Goal: Transaction & Acquisition: Book appointment/travel/reservation

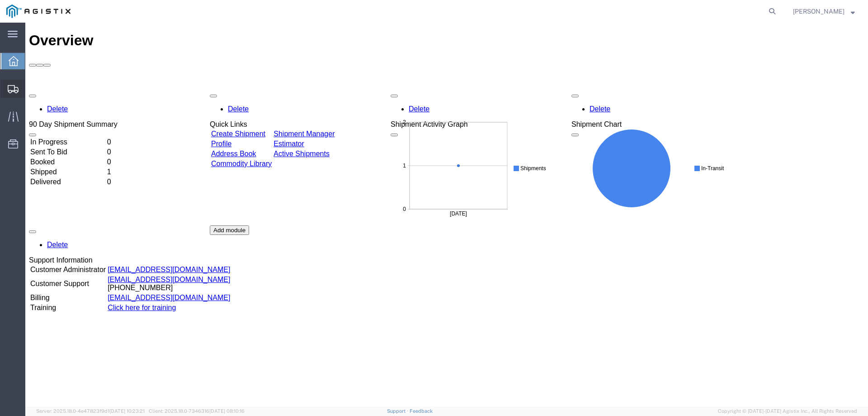
click at [31, 85] on span "Shipments" at bounding box center [28, 89] width 6 height 18
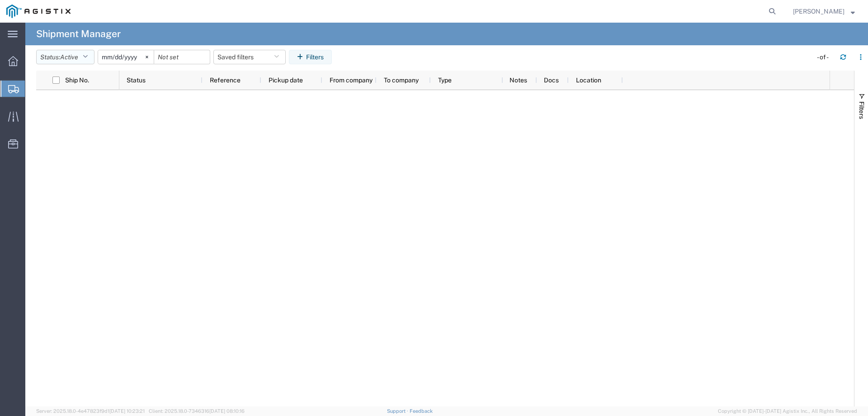
click at [71, 56] on span "Active" at bounding box center [69, 56] width 18 height 7
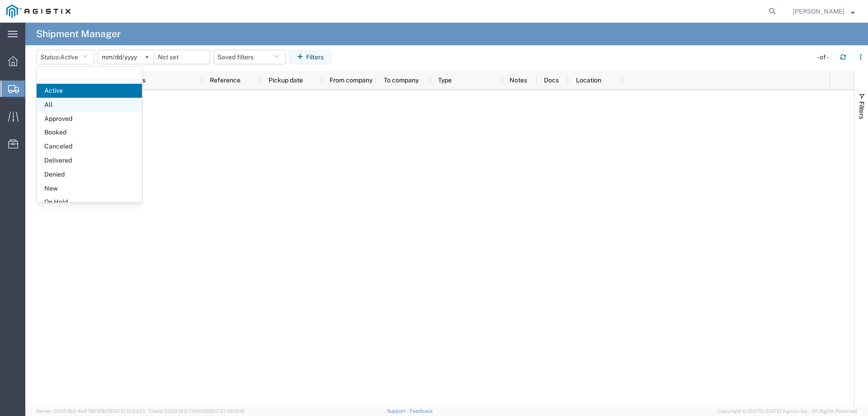
click at [65, 100] on span "All" at bounding box center [89, 105] width 105 height 14
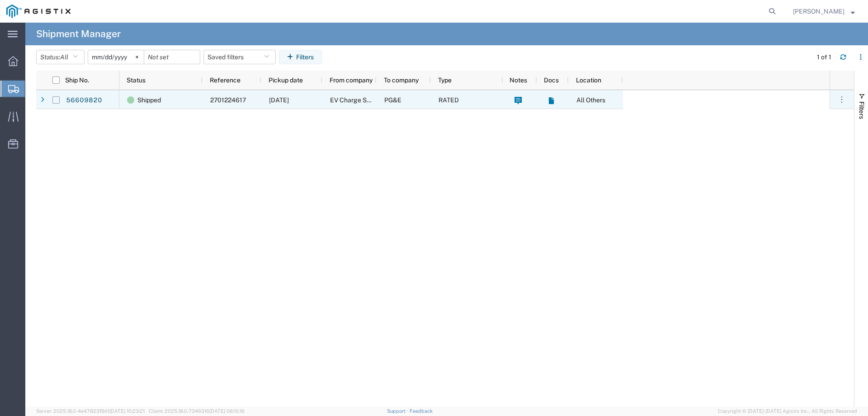
click at [56, 101] on input "Press Space to toggle row selection (unchecked)" at bounding box center [55, 99] width 7 height 7
checkbox input "true"
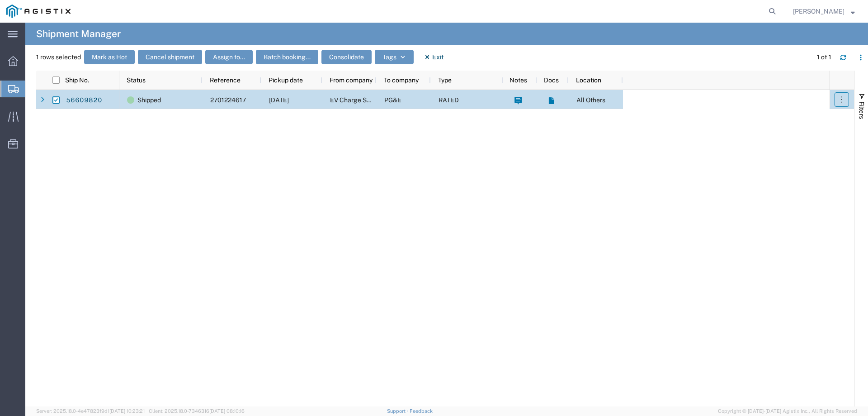
click at [843, 102] on icon "button" at bounding box center [842, 99] width 9 height 9
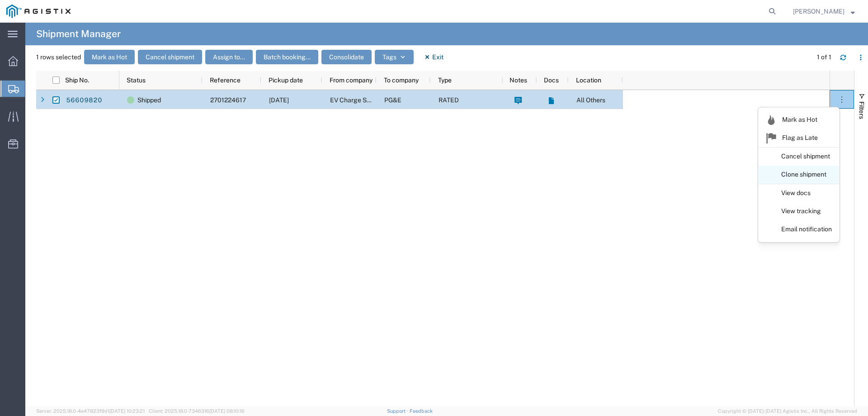
click at [821, 175] on link "Clone shipment" at bounding box center [799, 174] width 81 height 16
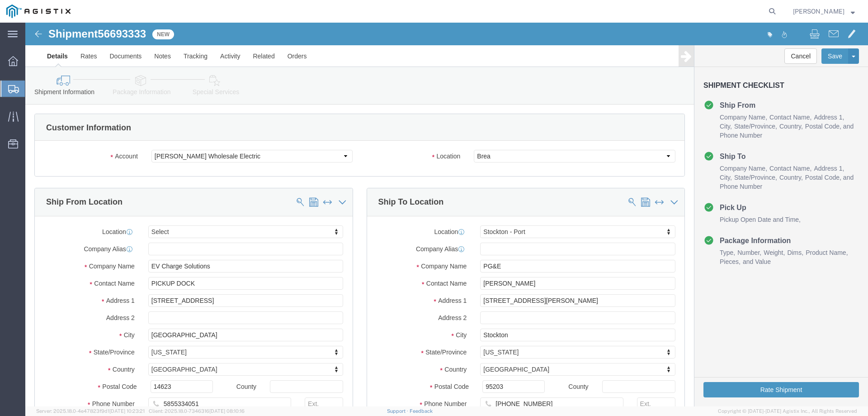
select select
select select "38226"
click select "Select PG&E [PERSON_NAME] Wholesale Electric"
select select "9596"
click select "Select PG&E [PERSON_NAME] Wholesale Electric"
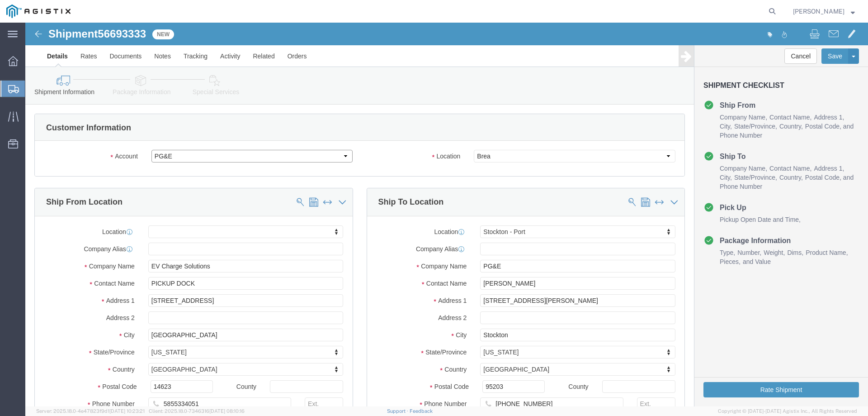
select select
select select "38226"
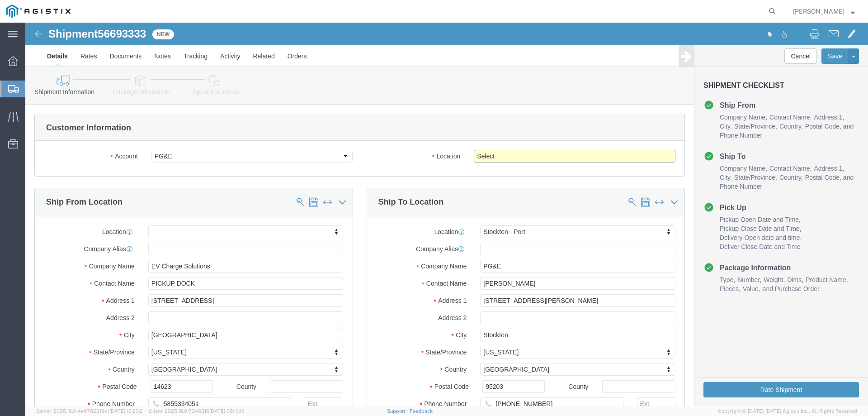
click select "Select All Others [GEOGRAPHIC_DATA] [GEOGRAPHIC_DATA] [GEOGRAPHIC_DATA] [GEOGRA…"
select select "23082"
click select "Select All Others [GEOGRAPHIC_DATA] [GEOGRAPHIC_DATA] [GEOGRAPHIC_DATA] [GEOGRA…"
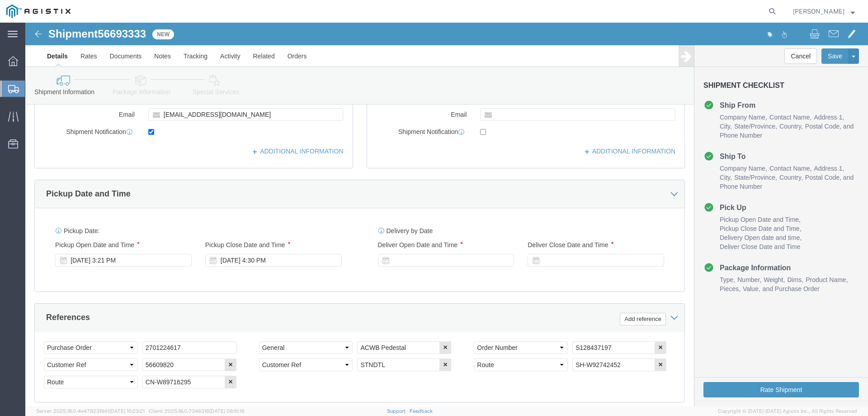
scroll to position [317, 0]
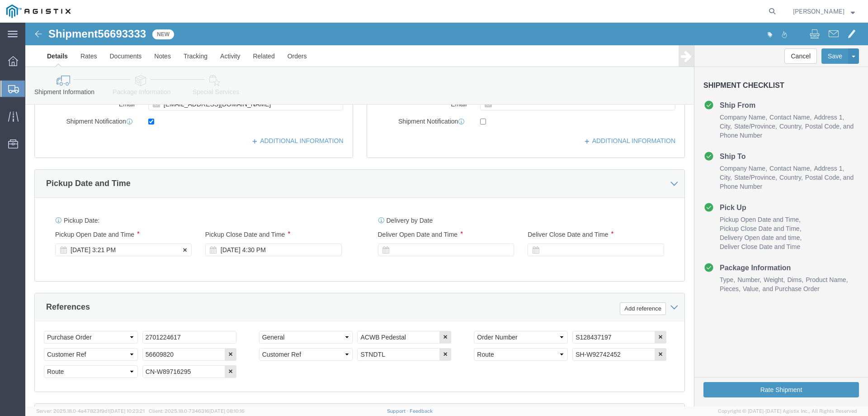
click div "[DATE] 3:21 PM"
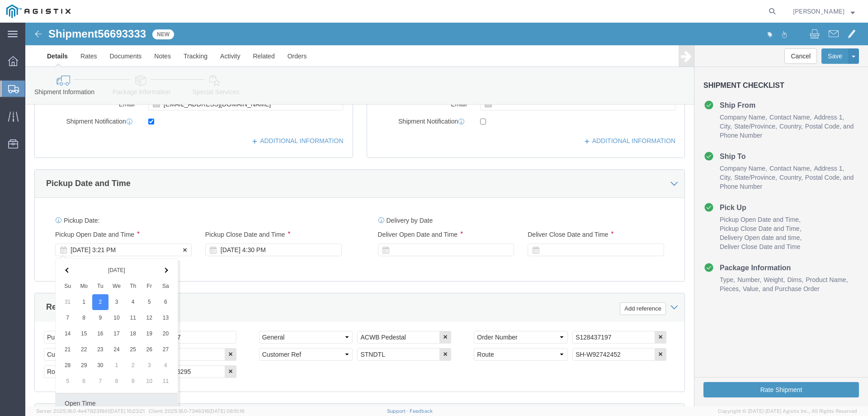
scroll to position [502, 0]
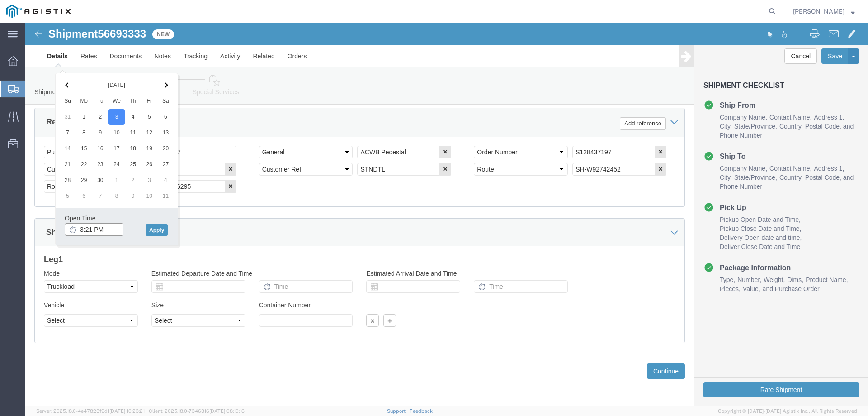
click input "3:21 PM"
click icon
click input "3:21 PM"
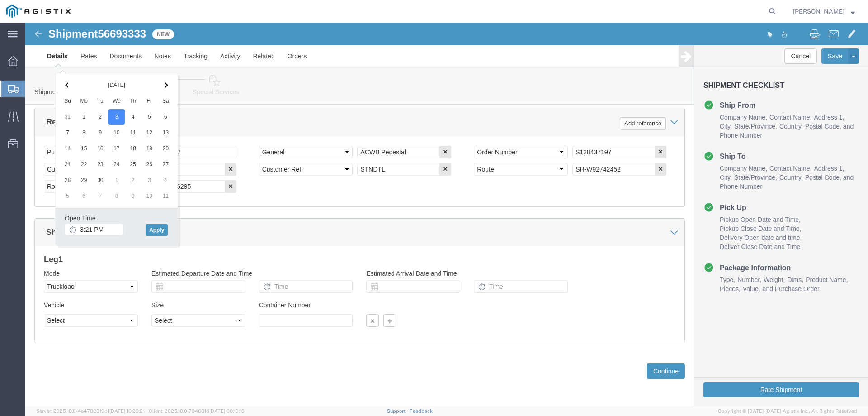
click icon
click input "3:21 PM"
drag, startPoint x: 68, startPoint y: 209, endPoint x: 44, endPoint y: 207, distance: 24.1
click div "3:21 PM"
click icon
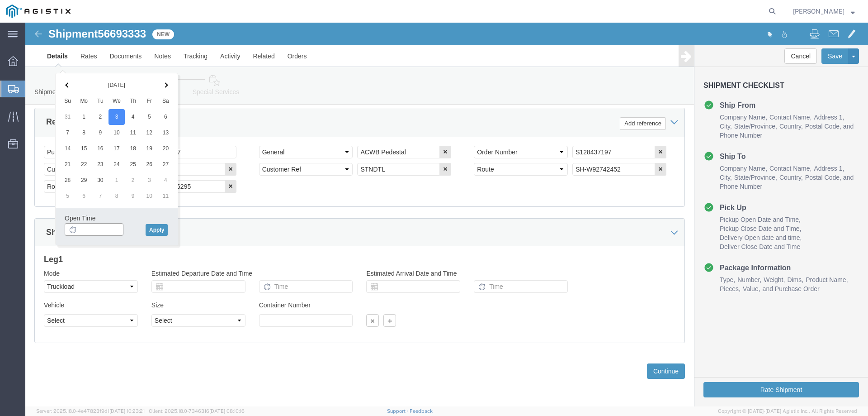
click input "text"
type input "8:00 AM"
click button "Apply"
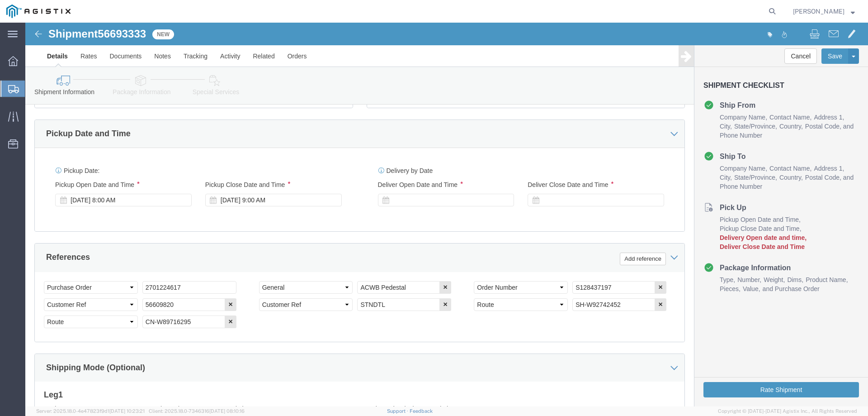
scroll to position [366, 0]
click div "[DATE] 9:00 AM"
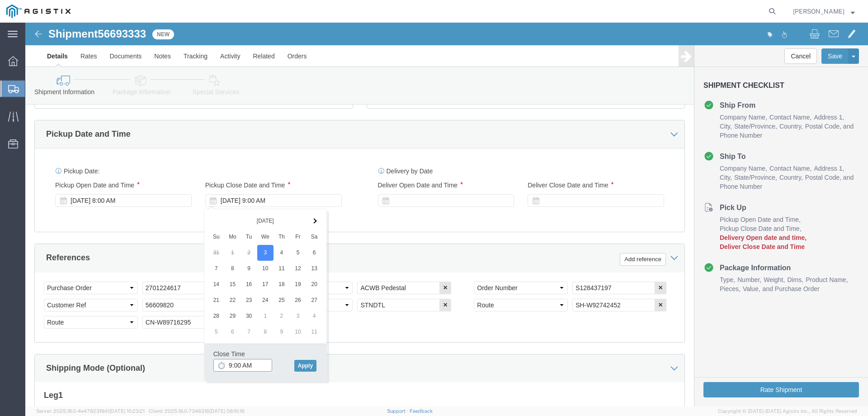
click input "9:00 AM"
type input "4:30 pm"
type input "4:30 PM"
click button "Apply"
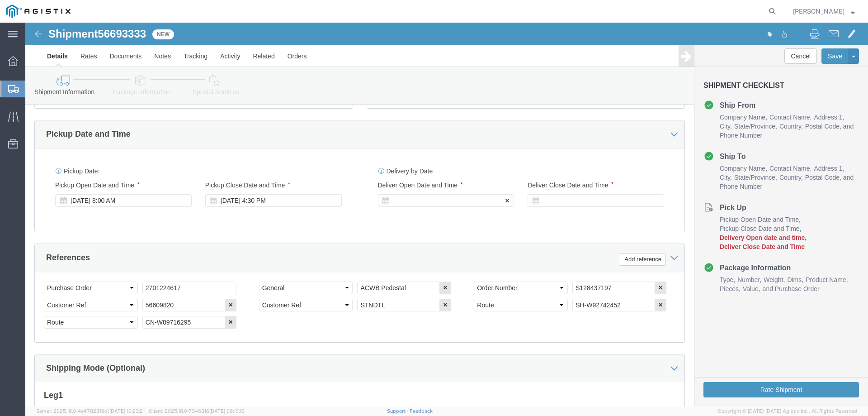
click div
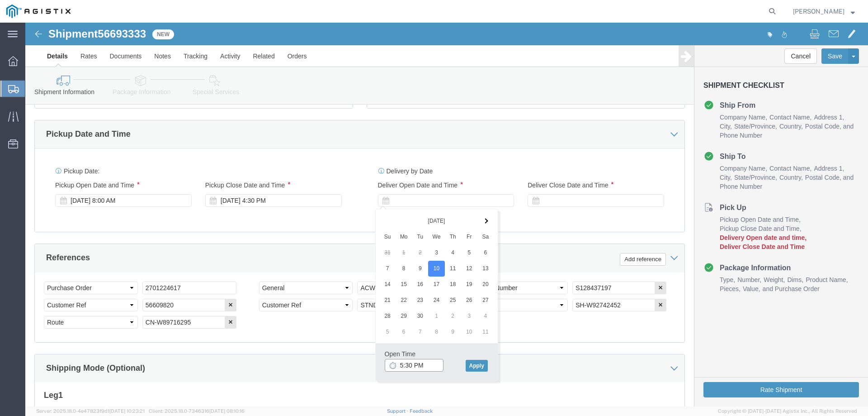
click input "5:30 PM"
type input "8:00 am"
type input "8:00 AM"
click button "Apply"
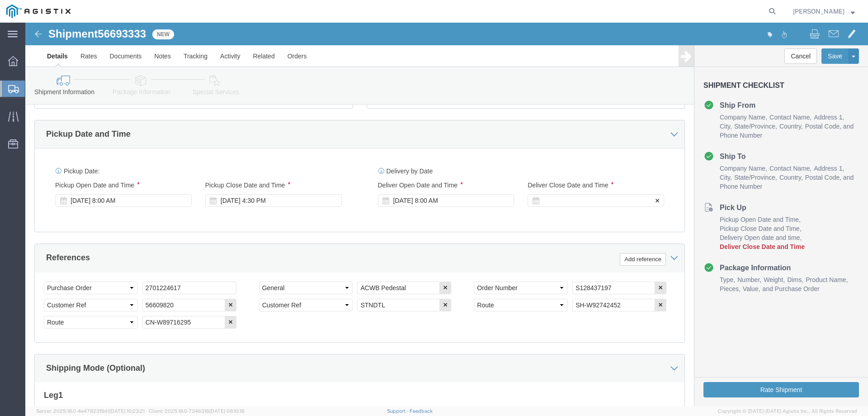
click icon
click div
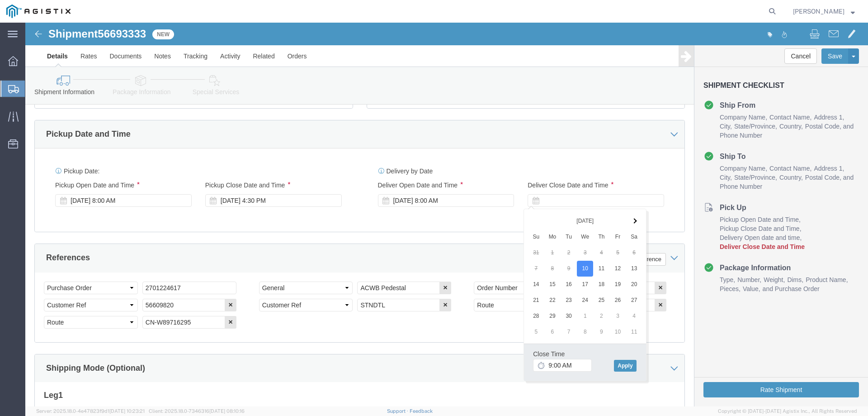
click icon
click input "9:00 AM"
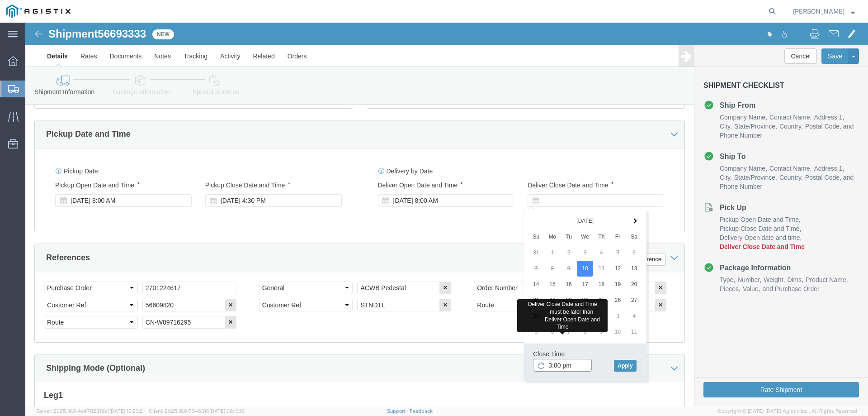
type input "3:00 pm"
type input "3:00 PM"
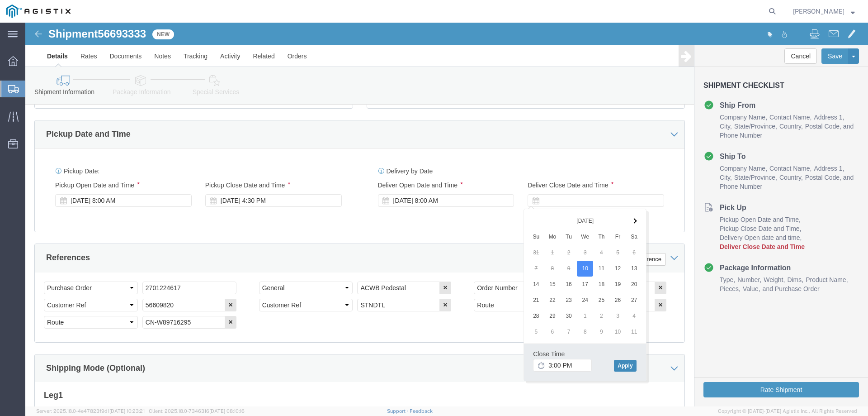
click button "Apply"
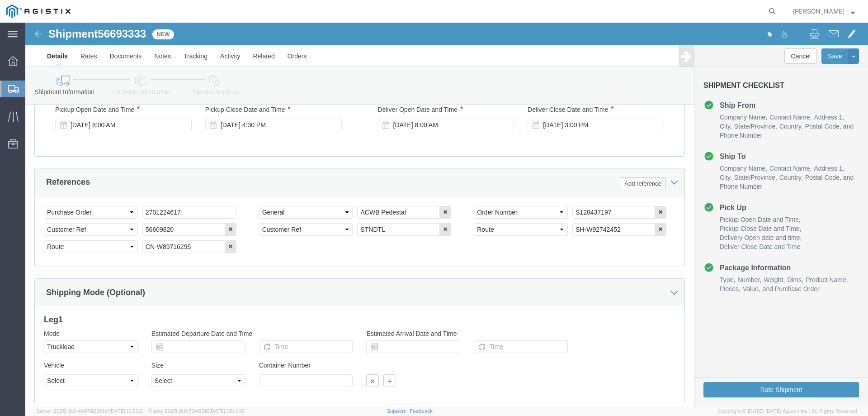
scroll to position [456, 0]
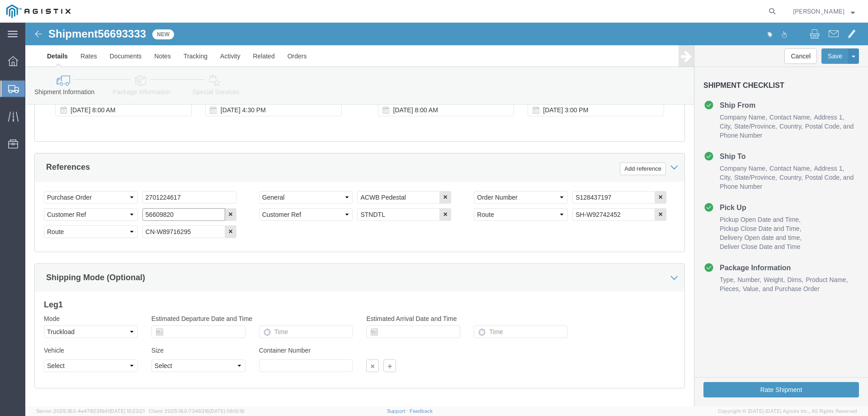
drag, startPoint x: 123, startPoint y: 193, endPoint x: 108, endPoint y: 192, distance: 15.4
click input "56609820"
drag, startPoint x: 171, startPoint y: 188, endPoint x: 83, endPoint y: 184, distance: 87.4
click div "Select Account Type Activity ID Airline Appointment Number ASN Batch Request # …"
paste input "2701224617"
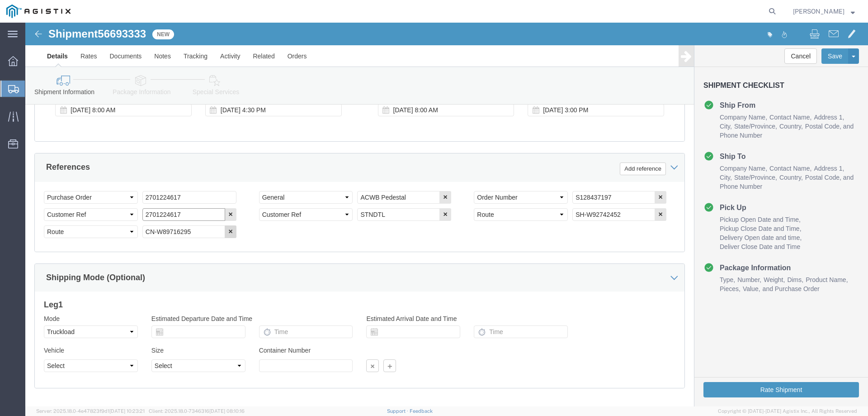
type input "2701224617"
click button "button"
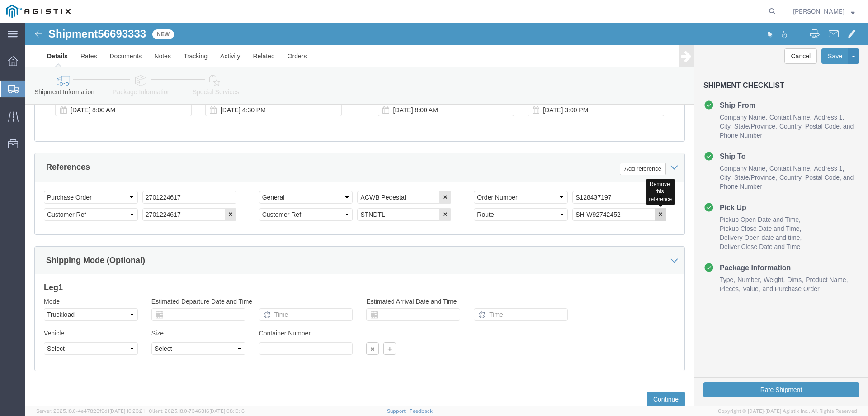
click icon "button"
click button "button"
click div "Select Account Type Activity ID Airline Appointment Number ASN Batch Request # …"
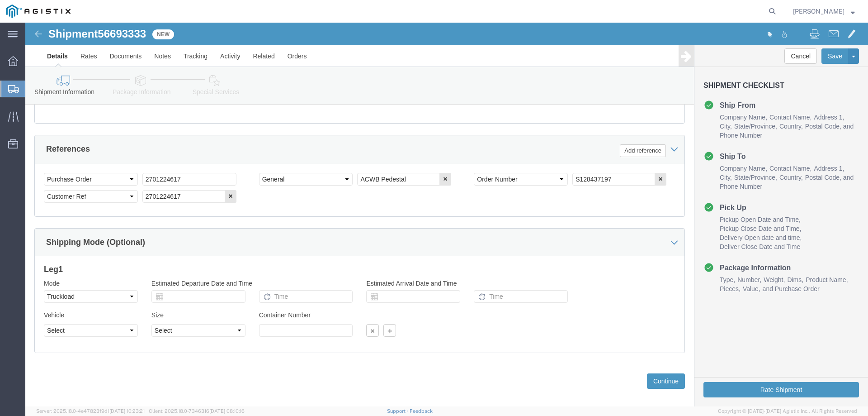
scroll to position [484, 0]
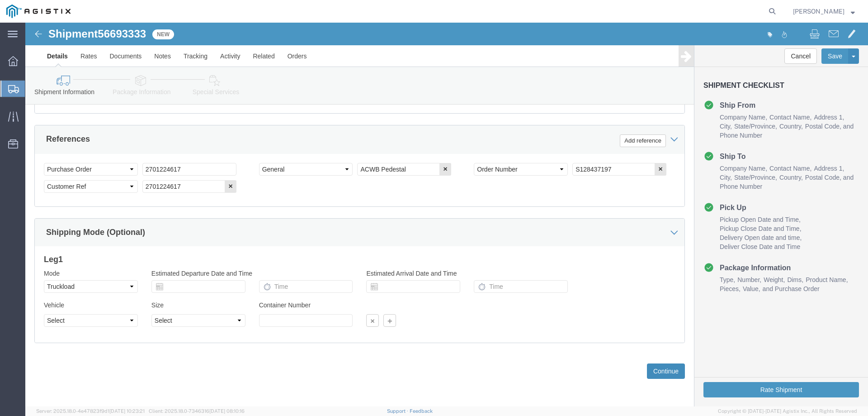
click button "Continue"
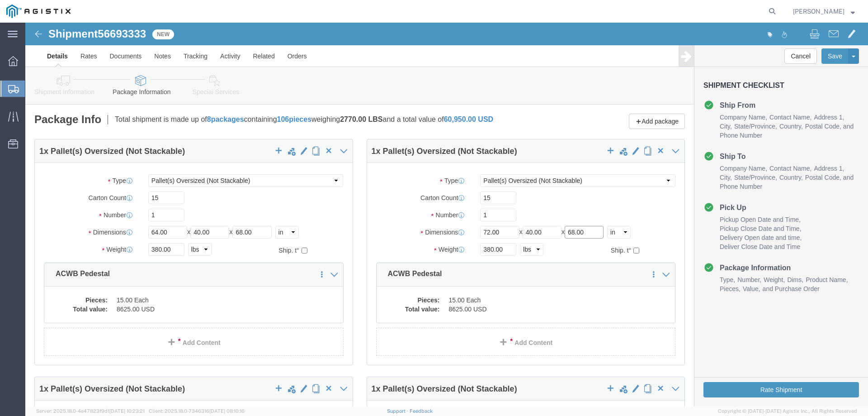
drag, startPoint x: 567, startPoint y: 209, endPoint x: 524, endPoint y: 208, distance: 43.0
click div "Length 72.00 x Width 40.00 x Height 68.00 Select cm ft in"
type input "42"
click div "380.00 Select kgs lbs"
click div "Package Type Select Bale(s) Basket(s) Bolt(s) Bottle(s) Buckets Bulk Bundle(s) …"
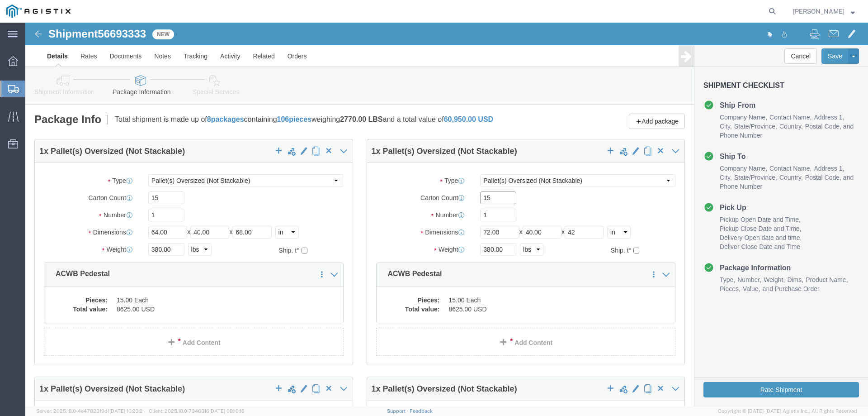
click input "15"
type input "1"
type input "9"
drag, startPoint x: 475, startPoint y: 227, endPoint x: 444, endPoint y: 227, distance: 31.2
click div "Weight 380.00 Select kgs lbs Ship. t°"
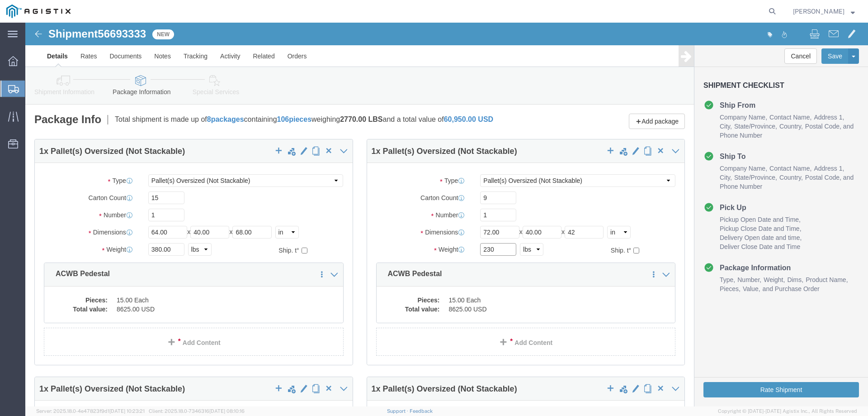
type input "230"
click div "Package Type Select Bale(s) Basket(s) Bolt(s) Bottle(s) Buckets Bulk Bundle(s) …"
click dd "8625.00 USD"
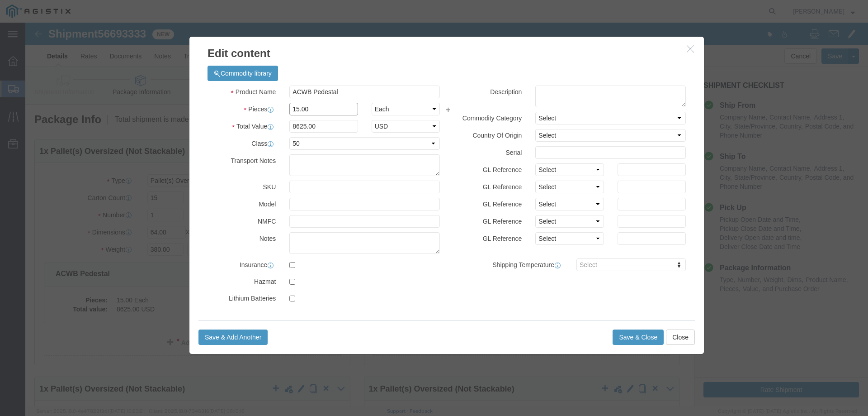
click input "15.00"
drag, startPoint x: 297, startPoint y: 87, endPoint x: 163, endPoint y: 72, distance: 134.2
click div "Commodity library Product Name ACWB Pedestal Pieces 15.00 Select Bag Barrels 10…"
type input "9"
type input "5175"
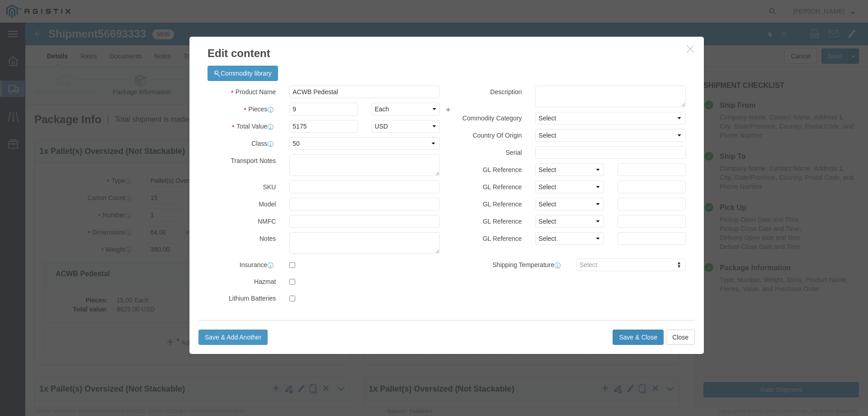
click button "Save & Close"
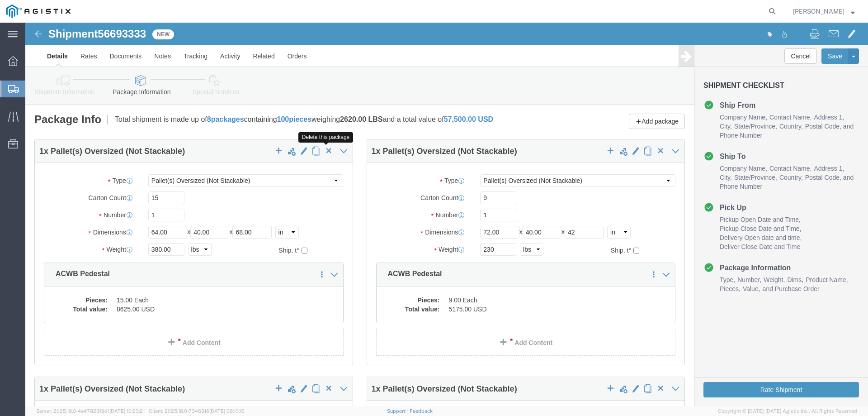
click span "button"
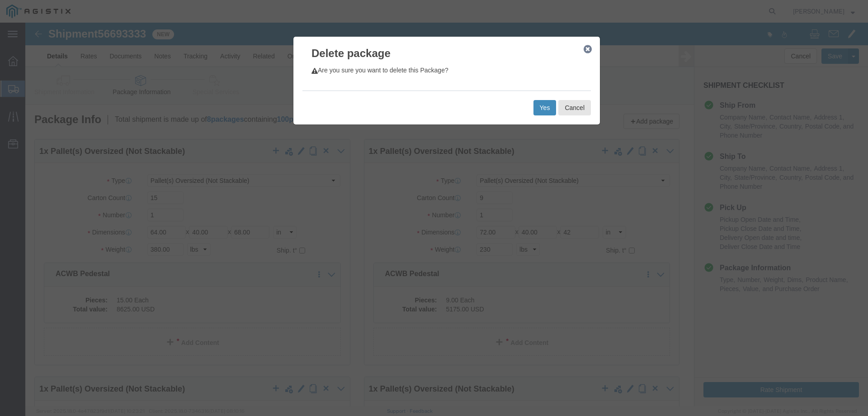
click button "Yes"
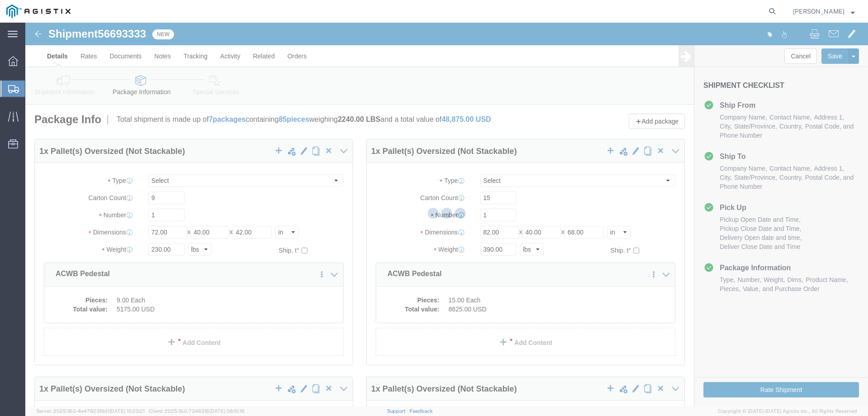
select select "PONS"
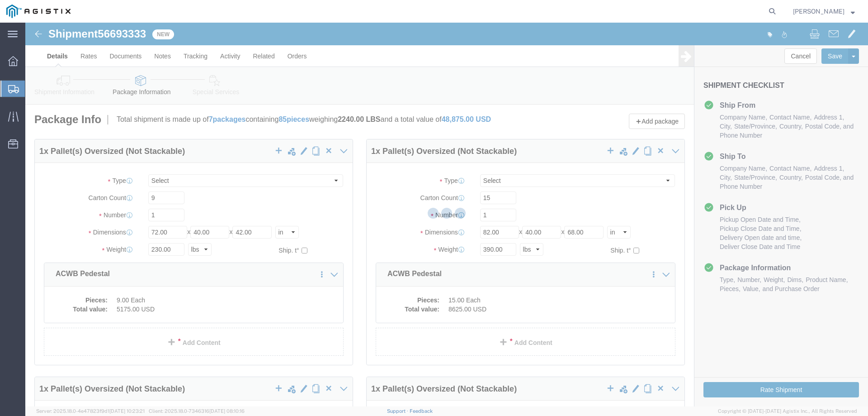
select select "PONS"
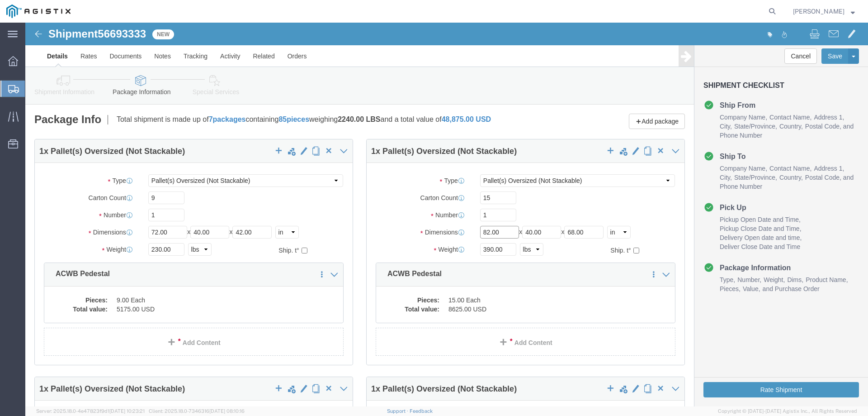
drag, startPoint x: 475, startPoint y: 210, endPoint x: 445, endPoint y: 205, distance: 30.3
click div "Length 82.00 x Width 40.00 x Height 68.00 Select cm ft in"
type input "72"
drag, startPoint x: 558, startPoint y: 211, endPoint x: 566, endPoint y: 206, distance: 9.3
click input "68.00"
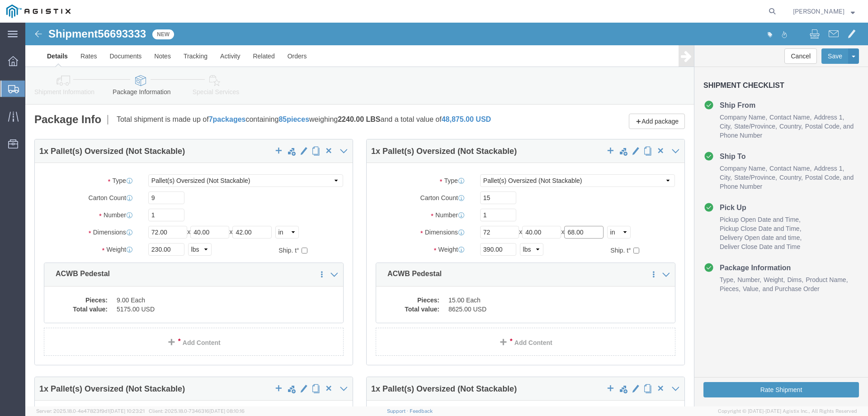
drag, startPoint x: 566, startPoint y: 206, endPoint x: 508, endPoint y: 207, distance: 57.9
click div "Length 72 x Width 40.00 x Height 68.00 Select cm ft in"
type input "66"
click div "Weight 390.00 Select kgs lbs Ship. t°"
type input "350"
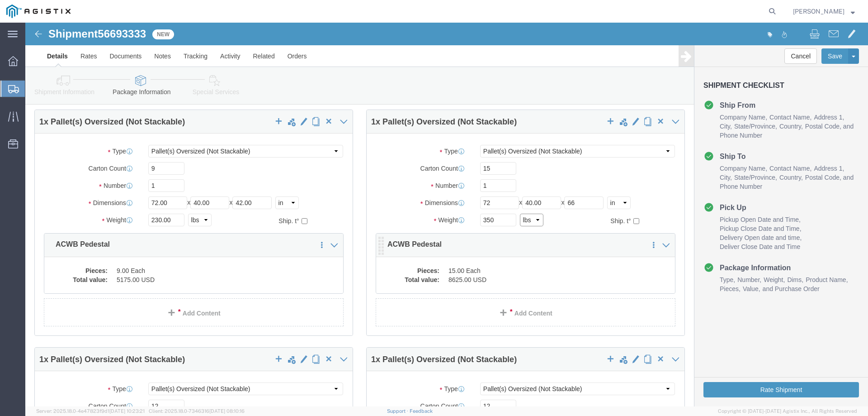
scroll to position [45, 0]
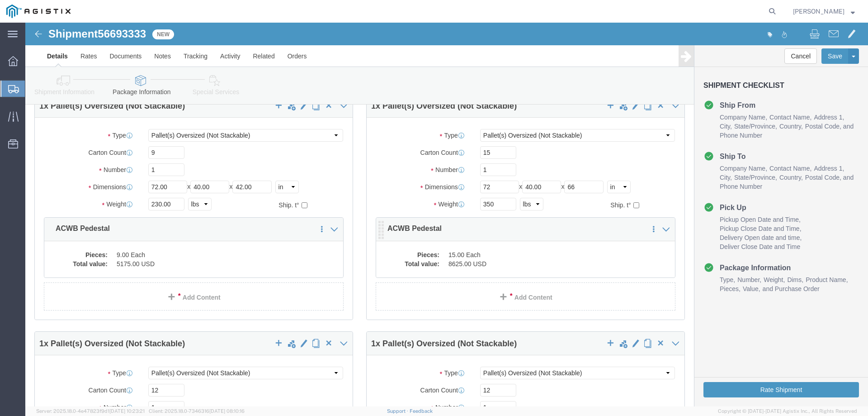
click dd "15.00 Each"
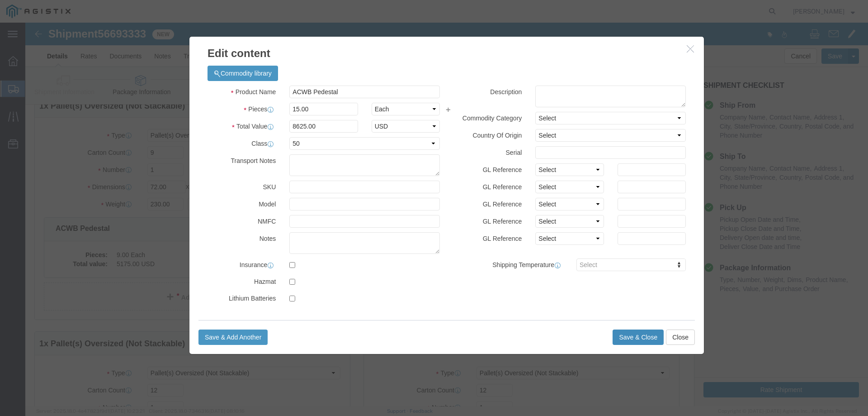
click button "Save & Close"
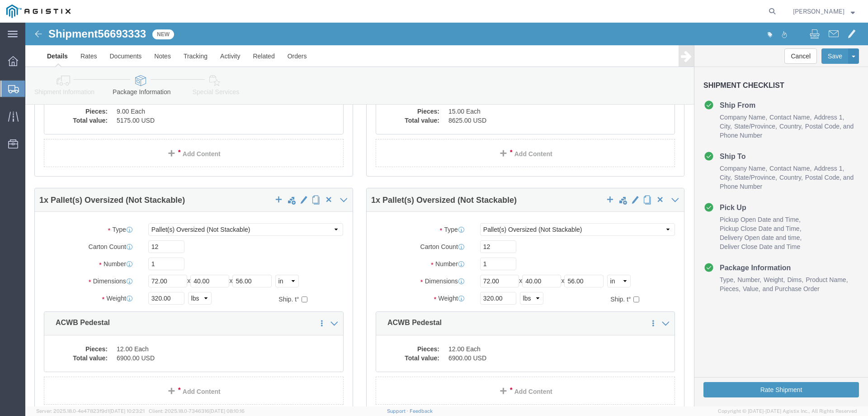
scroll to position [226, 0]
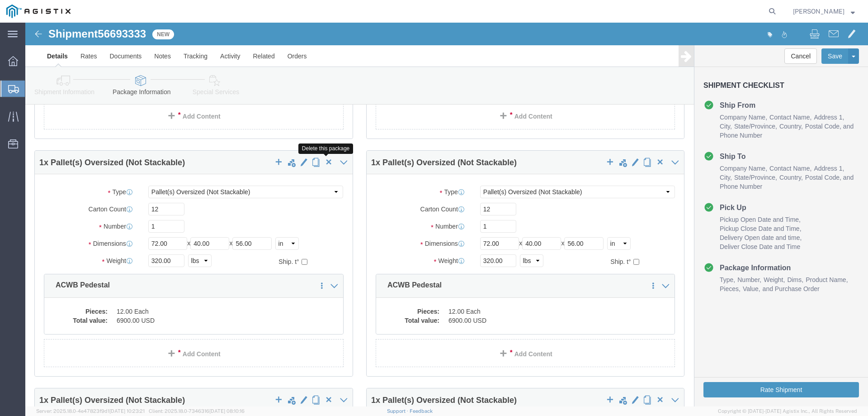
click span "button"
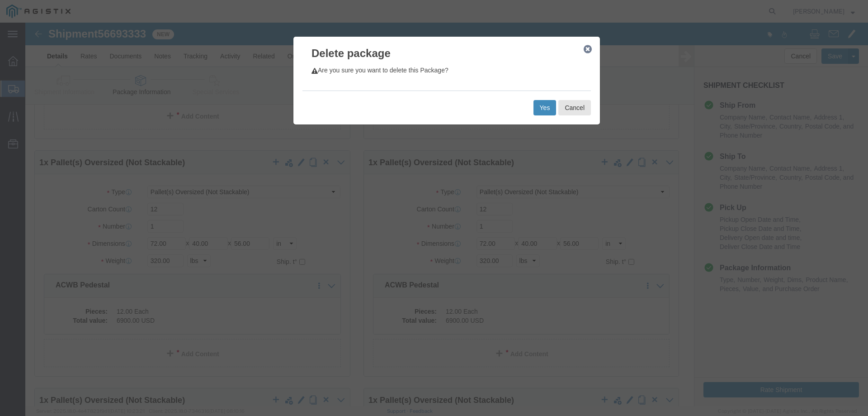
click button "Yes"
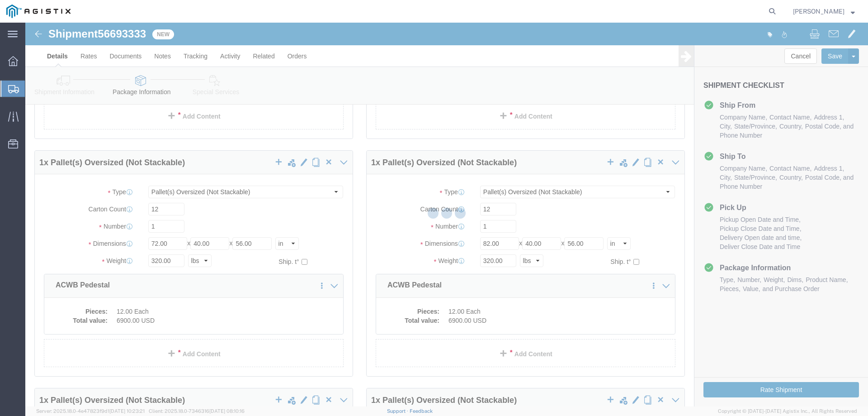
scroll to position [0, 0]
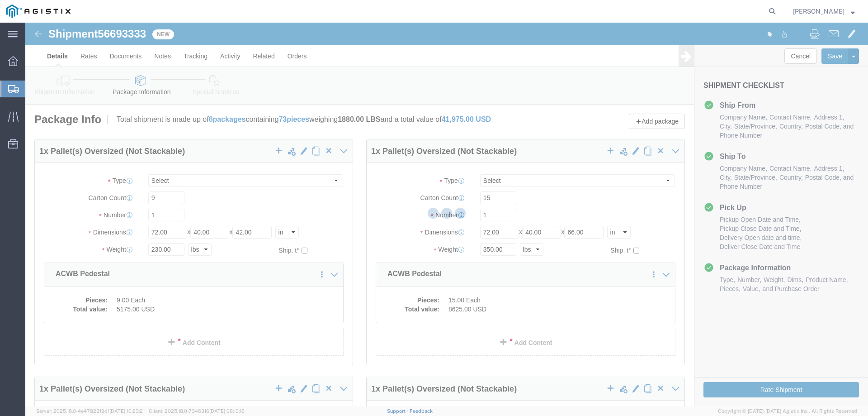
select select "PONS"
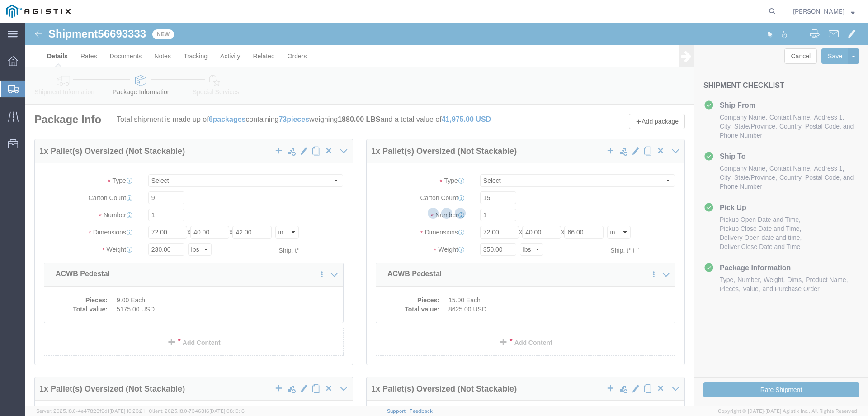
select select "PONS"
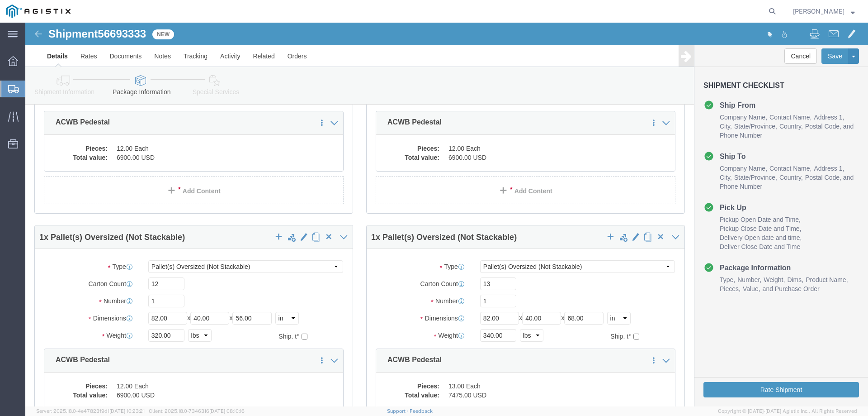
scroll to position [432, 0]
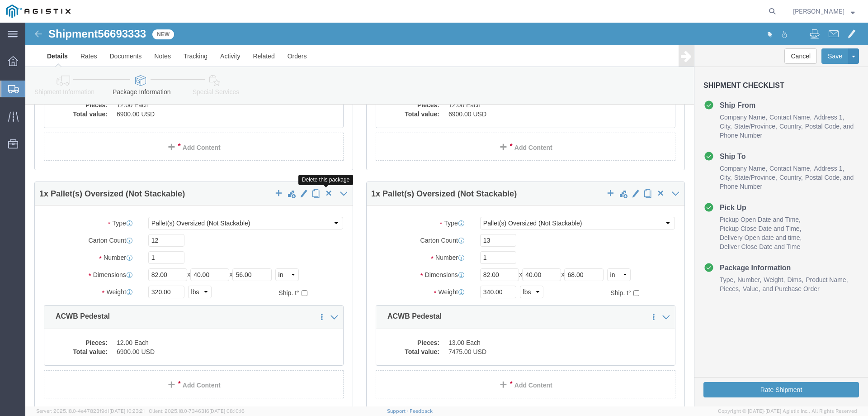
click span "button"
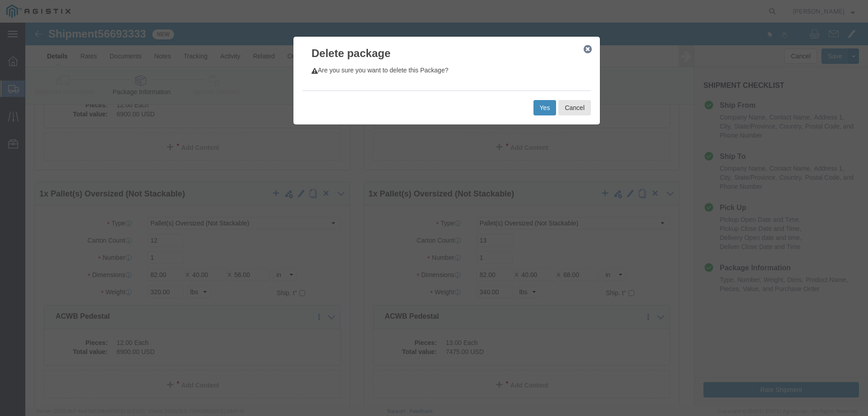
click button "Yes"
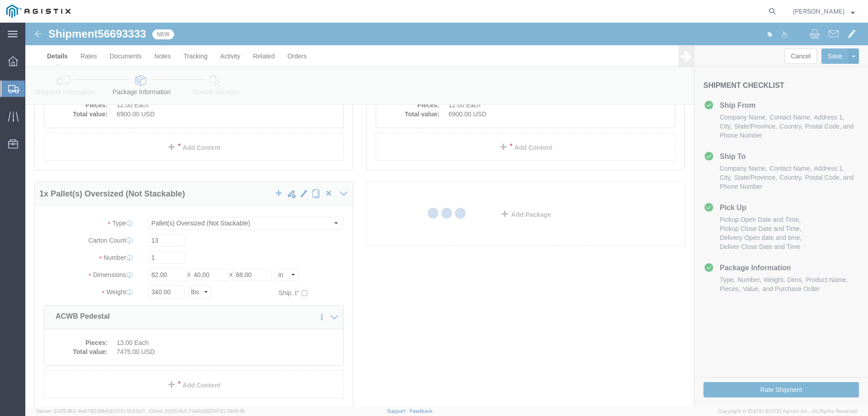
scroll to position [0, 0]
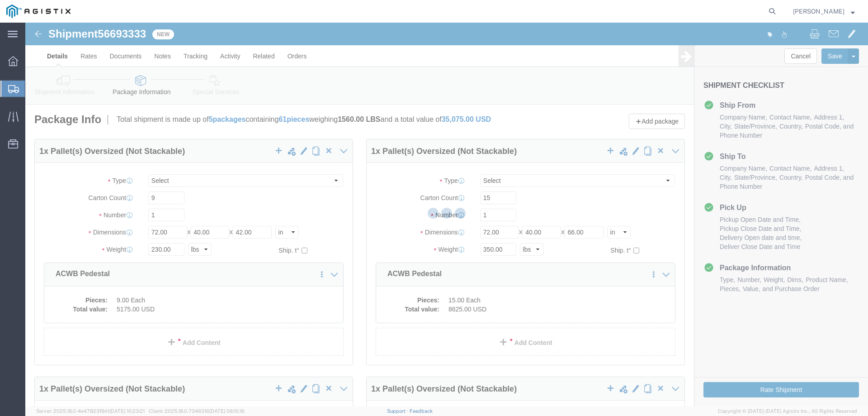
select select "PONS"
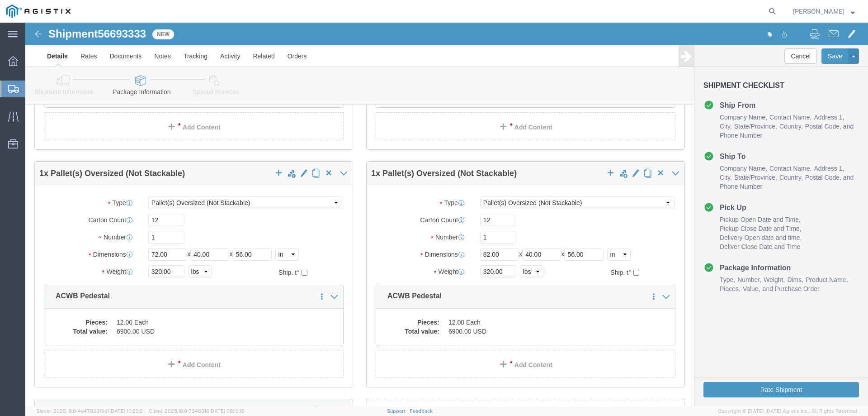
scroll to position [226, 0]
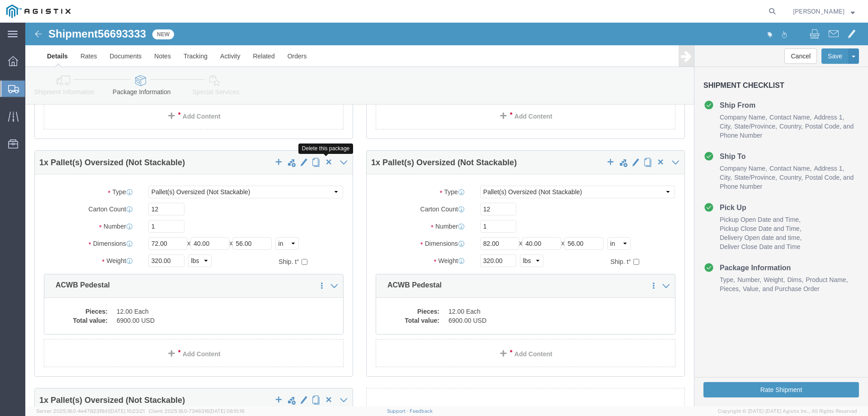
click span "button"
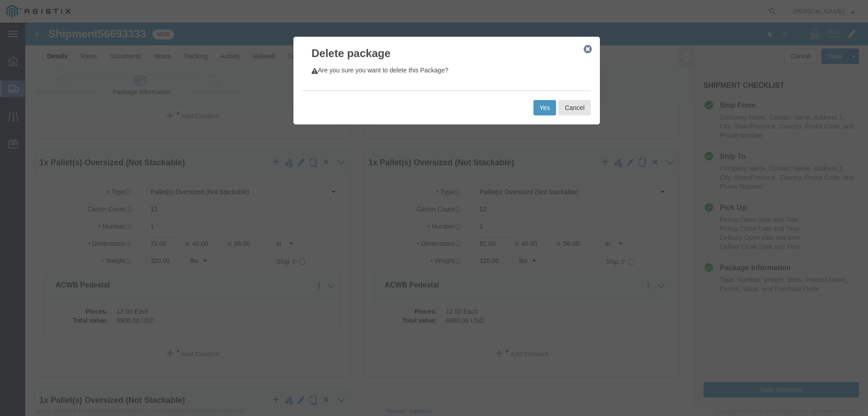
click div "Yes Cancel"
click button "Yes"
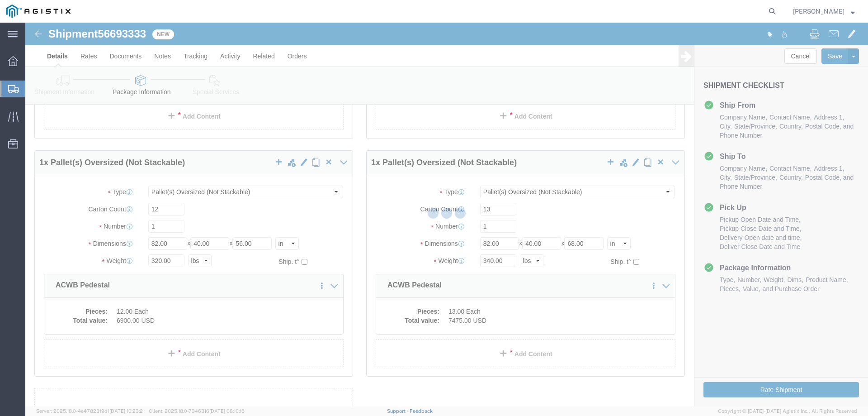
scroll to position [0, 0]
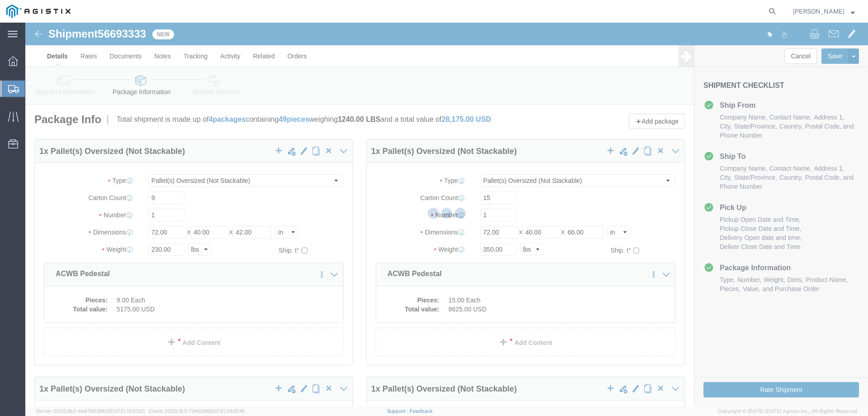
select select "PONS"
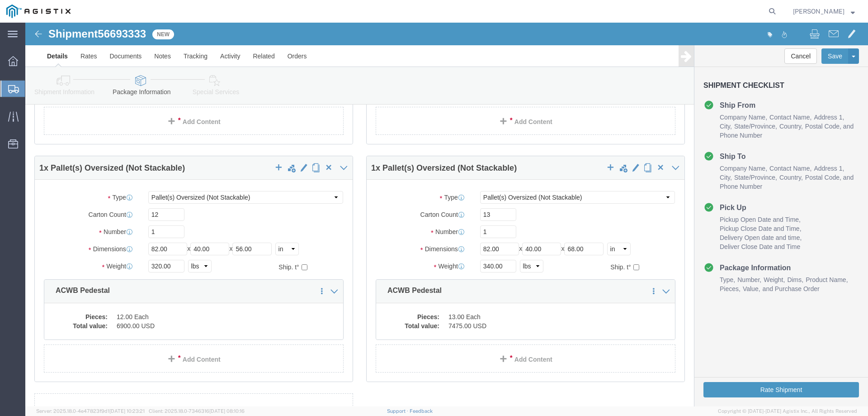
scroll to position [226, 0]
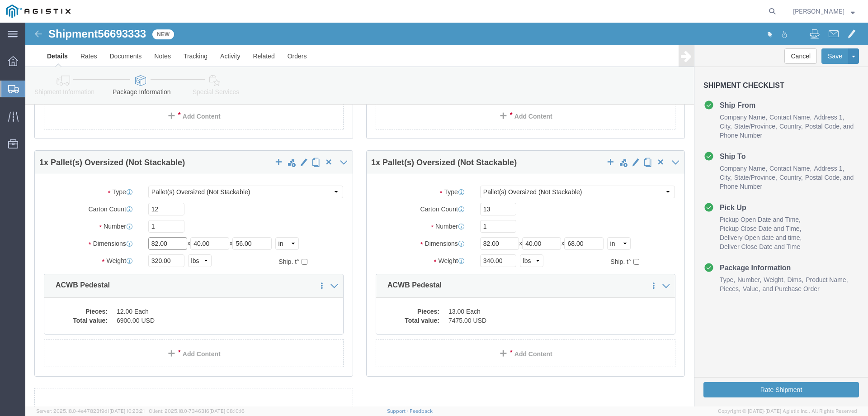
drag, startPoint x: 140, startPoint y: 221, endPoint x: 102, endPoint y: 219, distance: 38.0
click div "Dimensions Length 82.00 x Width 40.00 x Height 56.00 Select cm ft in"
type input "68"
drag, startPoint x: 109, startPoint y: 184, endPoint x: 98, endPoint y: 184, distance: 10.9
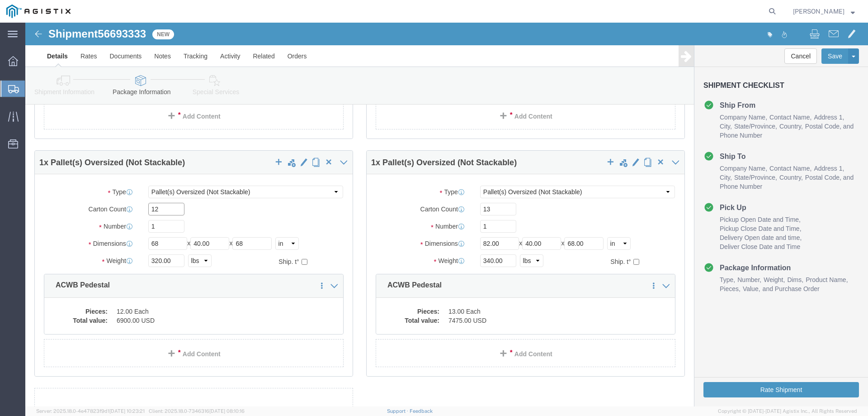
click div "Carton Count 12"
type input "15"
drag, startPoint x: 131, startPoint y: 236, endPoint x: 112, endPoint y: 231, distance: 19.2
click div "Package Type Select Bulk Bundle(s) Cardboard Box(es) Carton(s) Crate(s) Drum(s)…"
type input "350"
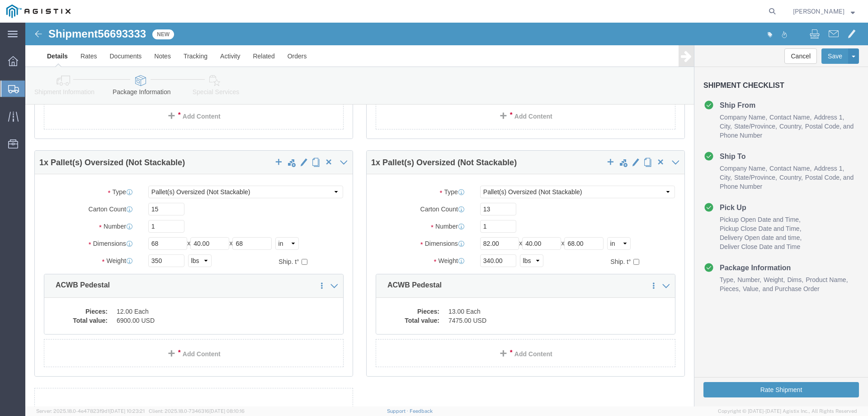
click div "1"
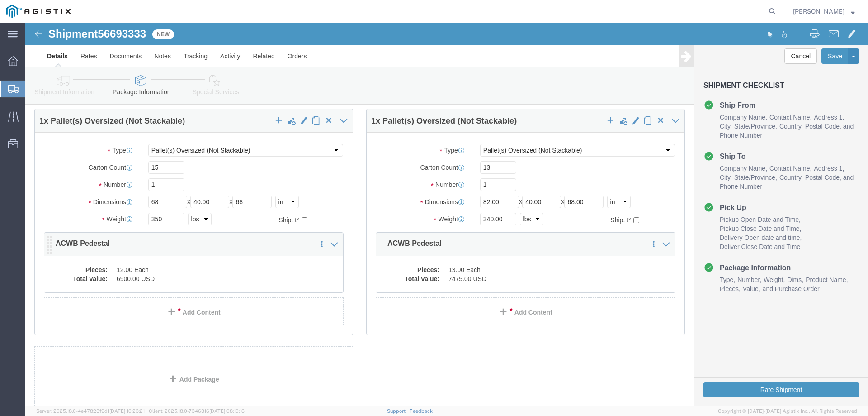
scroll to position [271, 0]
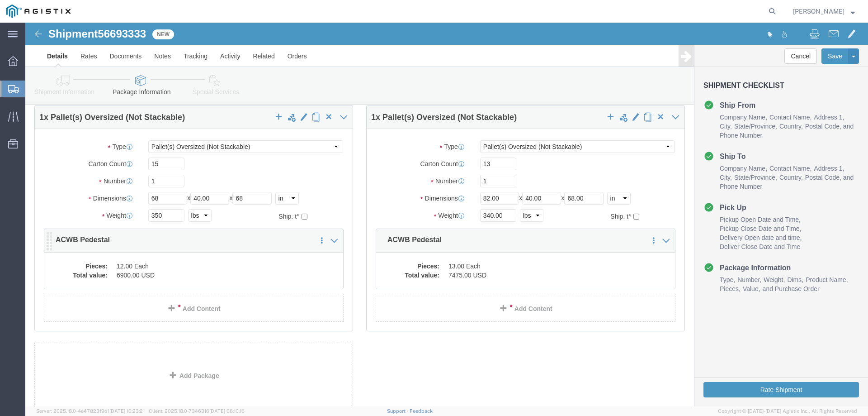
click dd "12.00 Each"
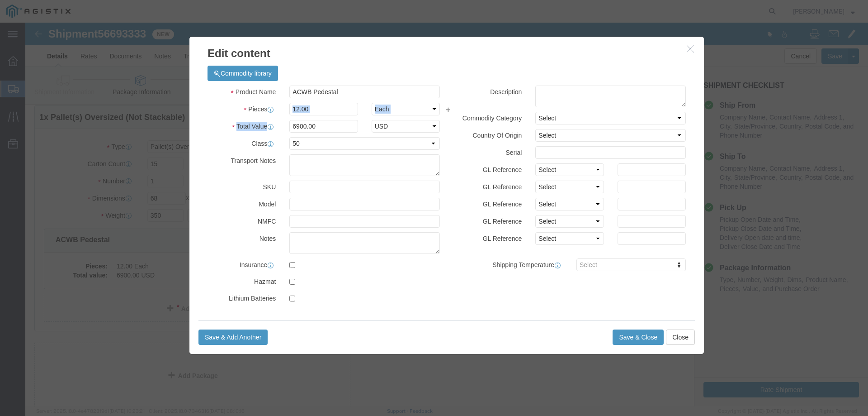
drag, startPoint x: 296, startPoint y: 93, endPoint x: 246, endPoint y: 83, distance: 51.3
click div "Product Name ACWB Pedestal Pieces 12.00 Select Bag Barrels 100Board Feet Bottle…"
click input "12.00"
drag, startPoint x: 290, startPoint y: 90, endPoint x: 222, endPoint y: 81, distance: 68.8
click div "Pieces 12.00 Select Bag Barrels 100Board Feet Bottle Box Blister Pack Carats Ca…"
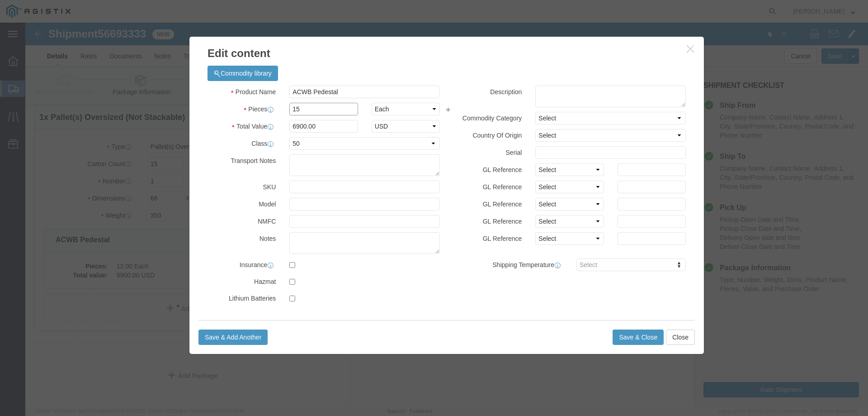
type input "15"
type input "8625"
click button "Save & Close"
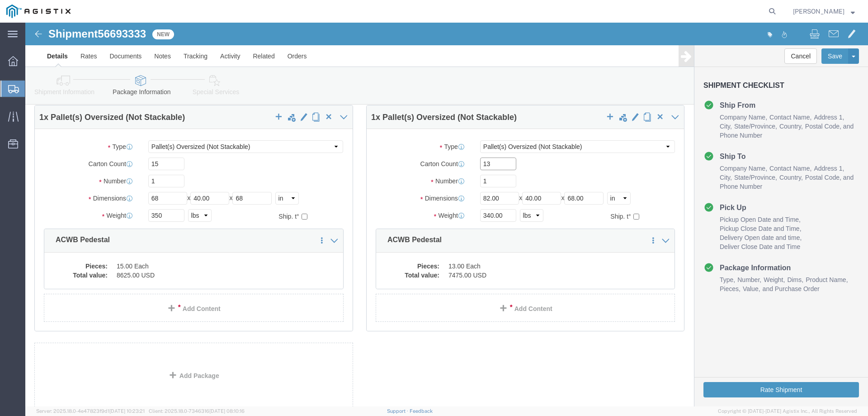
drag, startPoint x: 476, startPoint y: 140, endPoint x: 416, endPoint y: 144, distance: 60.3
click div "Carton Count 13"
type input "15"
click input "82.00"
click input "68.00"
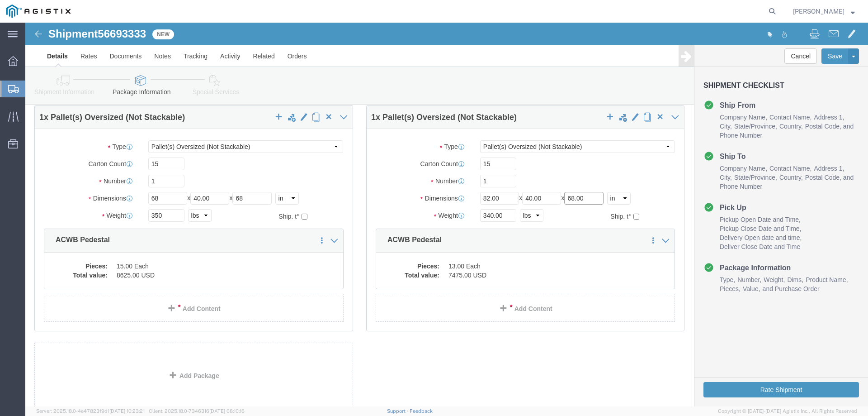
drag, startPoint x: 563, startPoint y: 173, endPoint x: 543, endPoint y: 172, distance: 20.4
click input "68.00"
type input "66"
click input "340.00"
drag, startPoint x: 474, startPoint y: 192, endPoint x: 421, endPoint y: 191, distance: 53.4
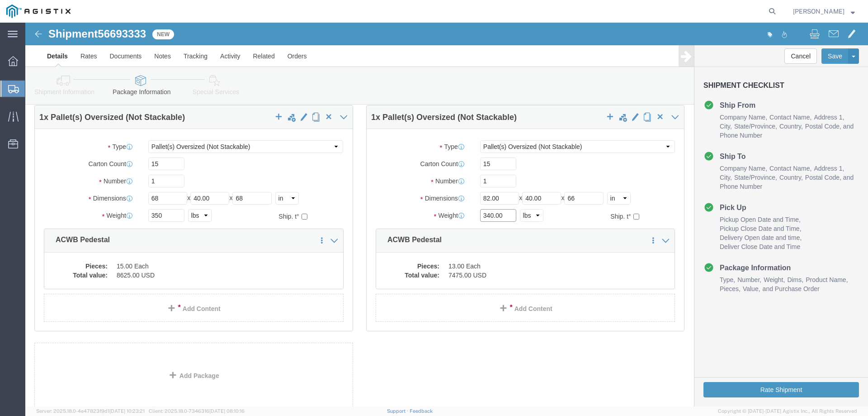
click div "Weight Total weight of packages in pounds or kilograms 340.00 Select kgs lbs Sh…"
type input "350"
click dd "13.00 Each"
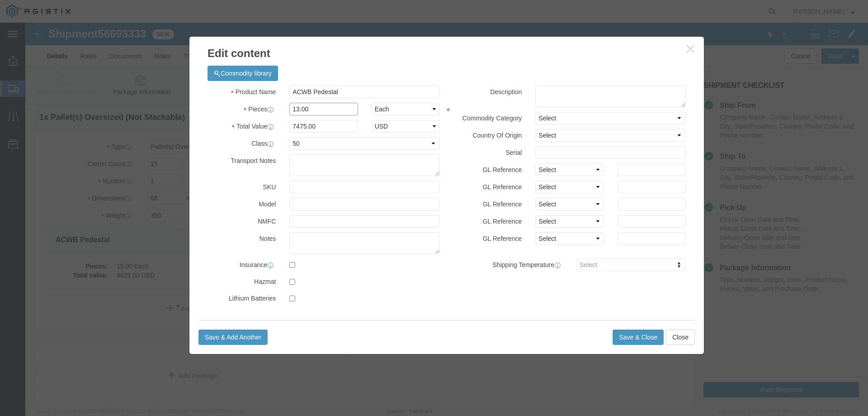
drag, startPoint x: 280, startPoint y: 86, endPoint x: 249, endPoint y: 87, distance: 30.8
click div "Pieces 13.00 Select Bag Barrels 100Board Feet Bottle Box Blister Pack Carats Ca…"
type input "15"
type input "8625"
click button "Save & Close"
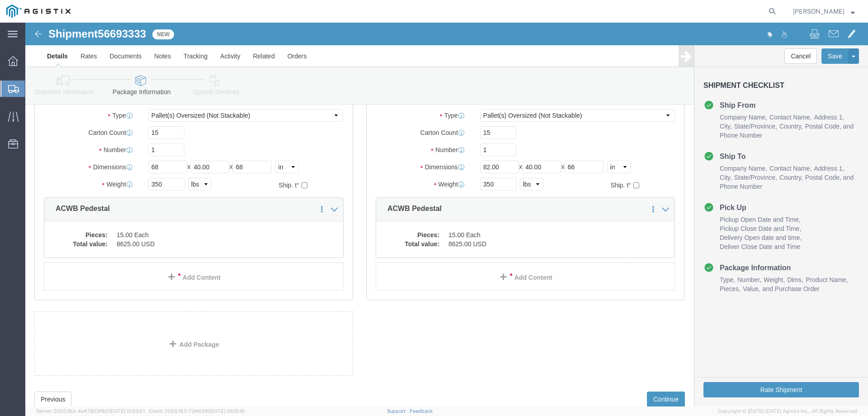
scroll to position [331, 0]
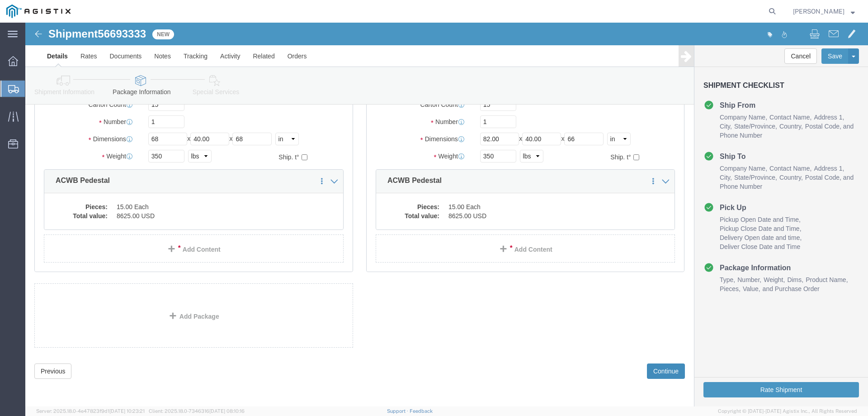
click button "Continue"
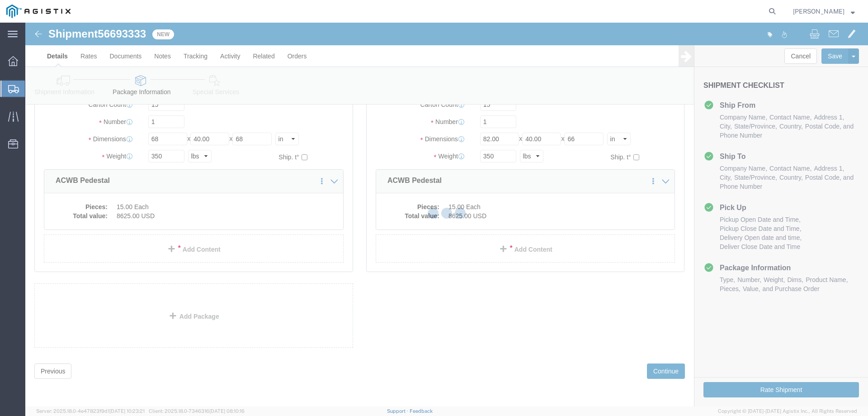
select select
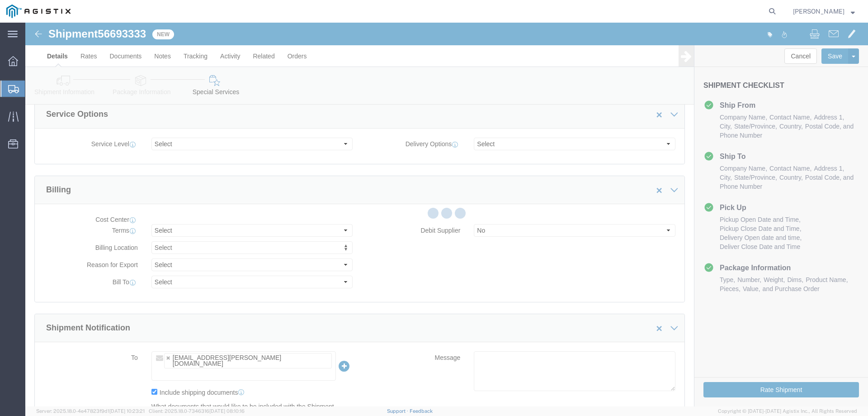
select select "COSTCENTER"
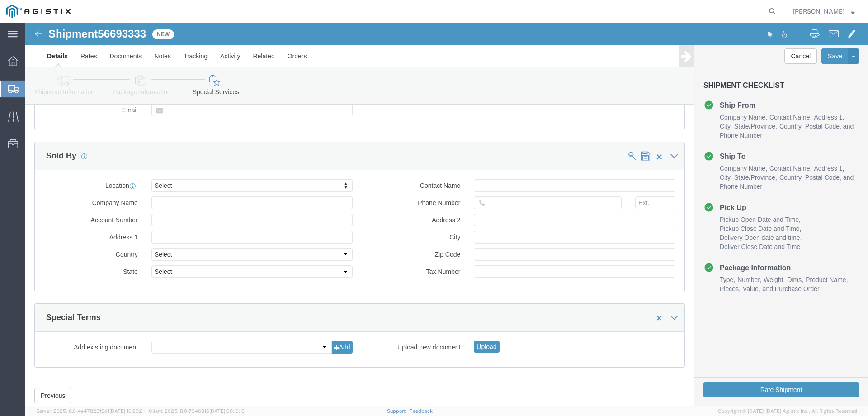
scroll to position [845, 0]
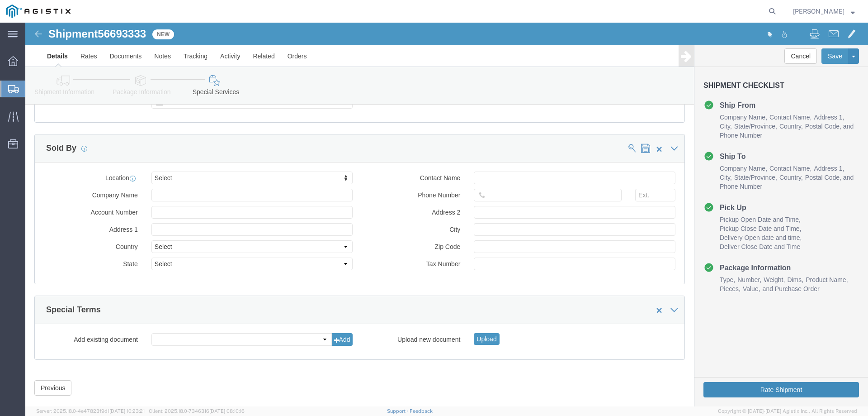
click button "Rate Shipment"
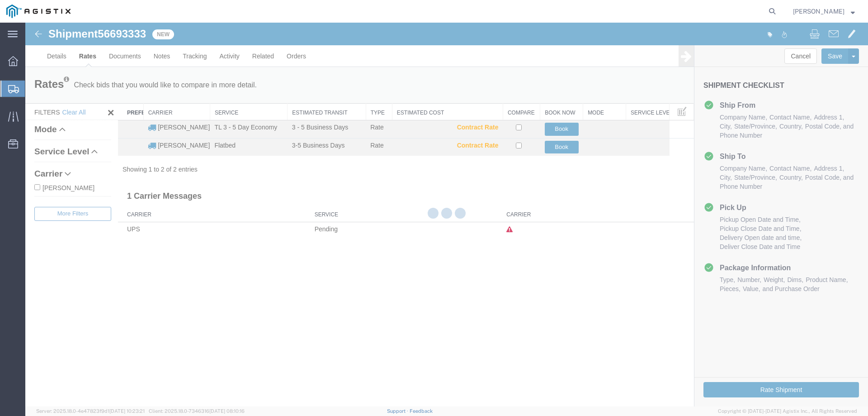
scroll to position [0, 0]
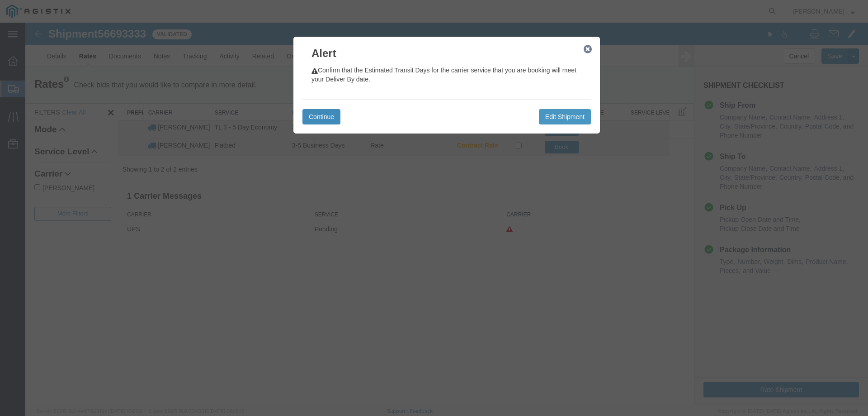
click at [332, 114] on button "Continue" at bounding box center [322, 116] width 38 height 15
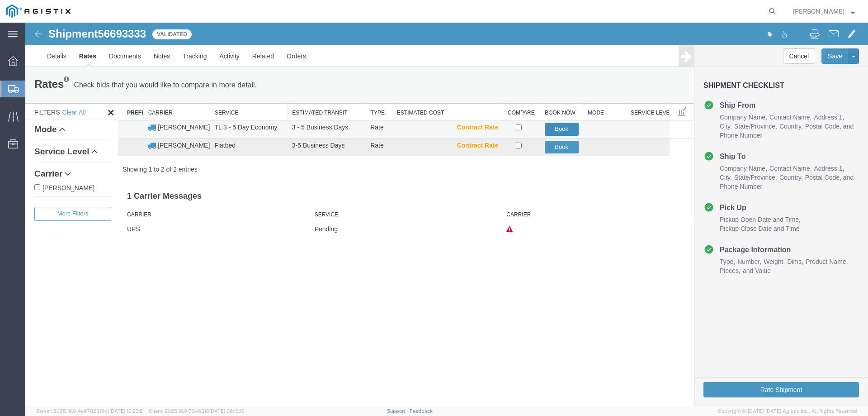
click at [570, 127] on button "Book" at bounding box center [562, 129] width 34 height 13
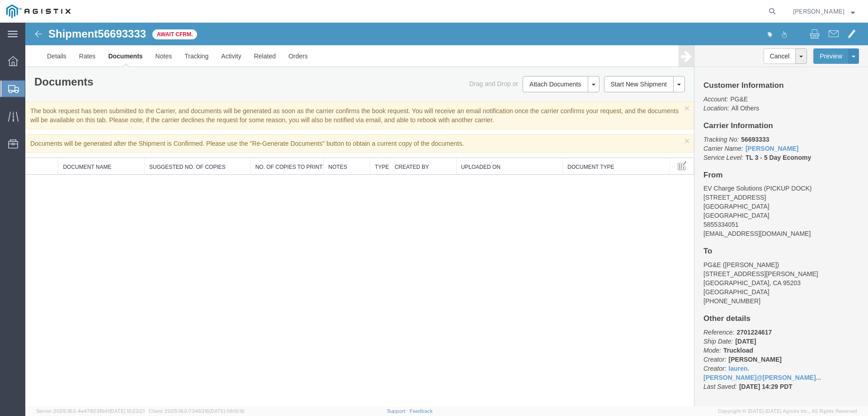
click at [32, 85] on span "Shipments" at bounding box center [28, 89] width 7 height 18
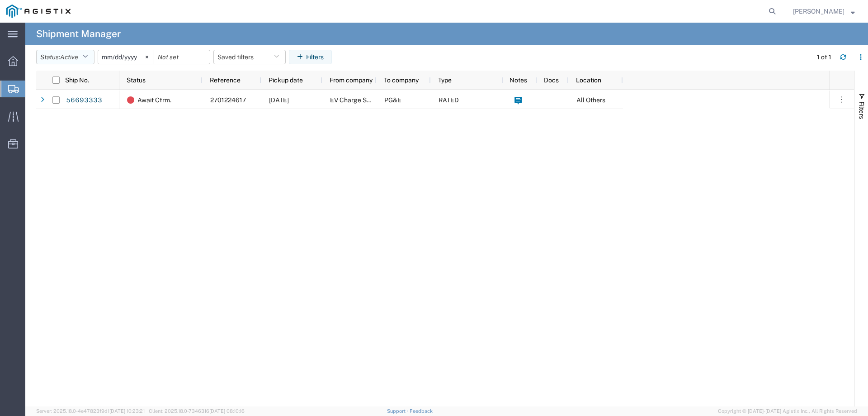
click at [71, 57] on span "Active" at bounding box center [69, 56] width 18 height 7
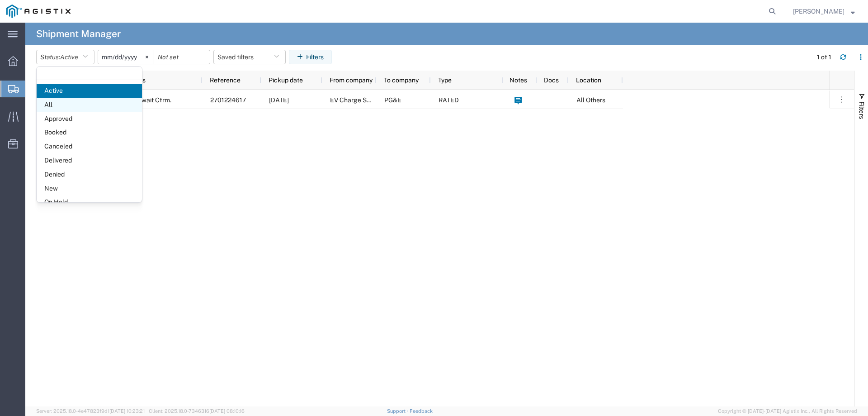
click at [60, 106] on span "All" at bounding box center [89, 105] width 105 height 14
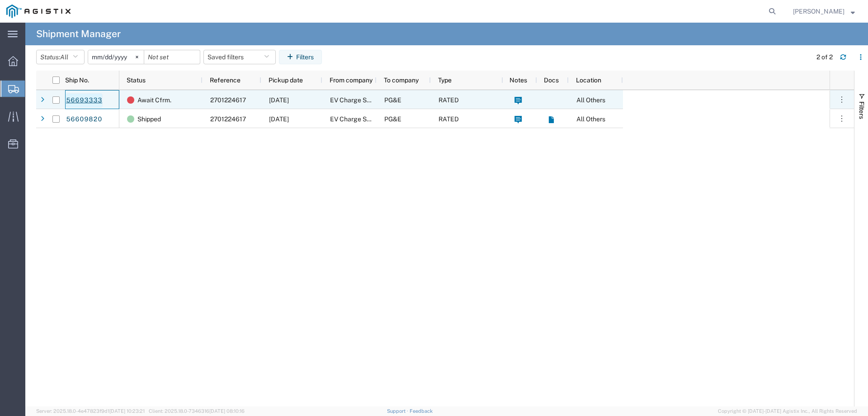
click at [102, 98] on link "56693333" at bounding box center [84, 100] width 37 height 14
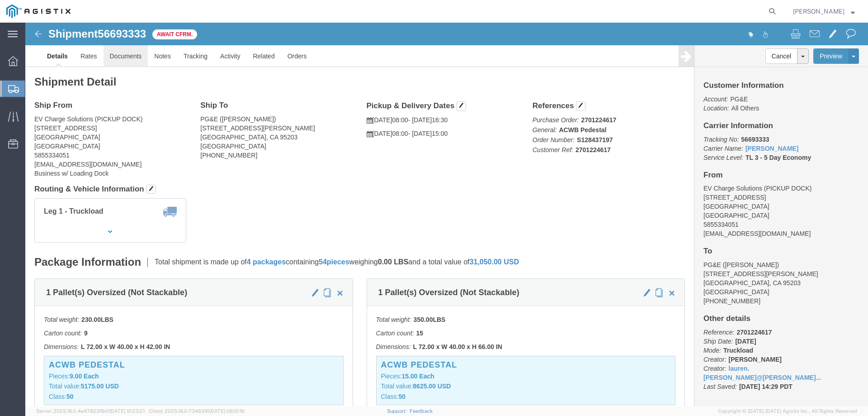
click link "Documents"
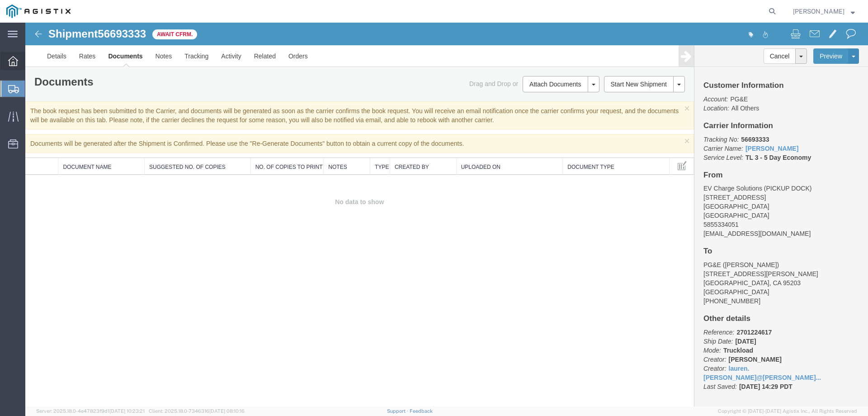
click at [16, 64] on icon at bounding box center [13, 61] width 10 height 10
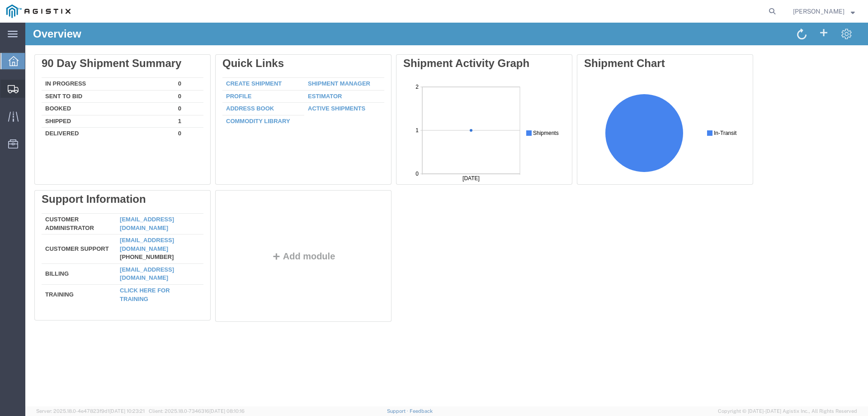
click at [31, 90] on span "Shipments" at bounding box center [28, 89] width 6 height 18
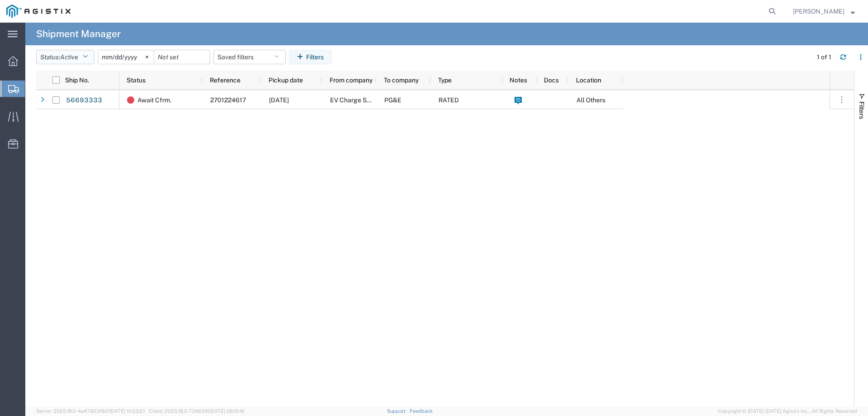
click at [89, 53] on button "Status: Active" at bounding box center [65, 57] width 58 height 14
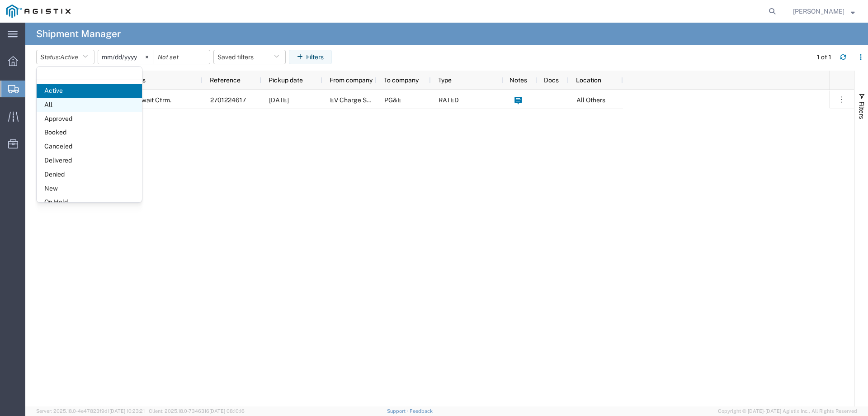
click at [53, 103] on span "All" at bounding box center [89, 105] width 105 height 14
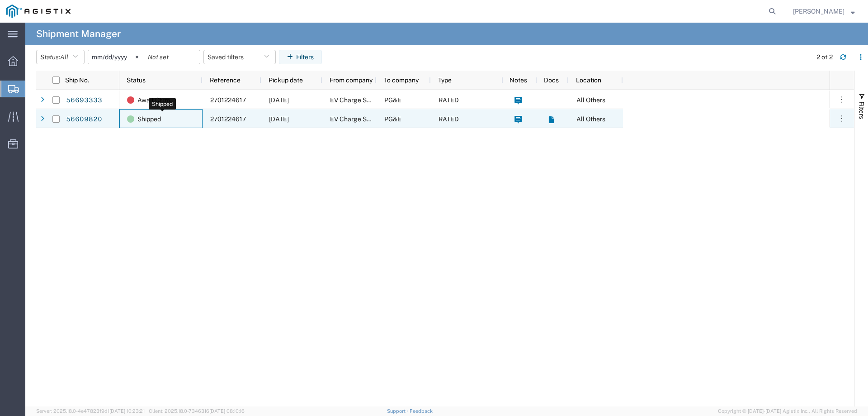
click at [152, 117] on span "Shipped" at bounding box center [149, 118] width 24 height 19
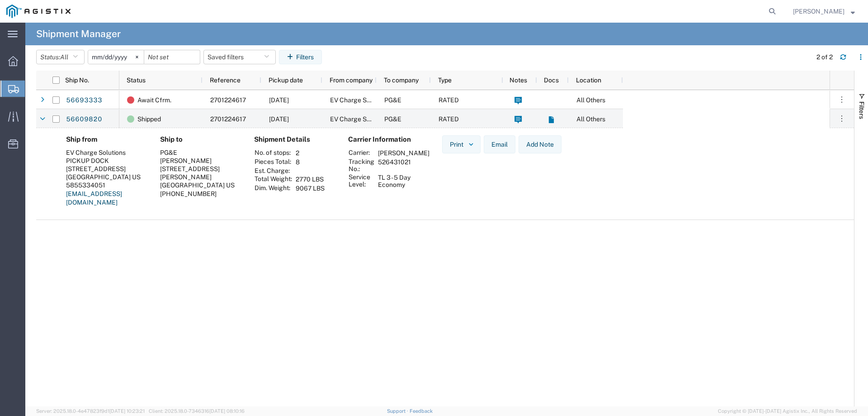
drag, startPoint x: 413, startPoint y: 167, endPoint x: 380, endPoint y: 172, distance: 32.9
click at [380, 172] on td "526431021" at bounding box center [404, 164] width 58 height 15
copy td "526431021"
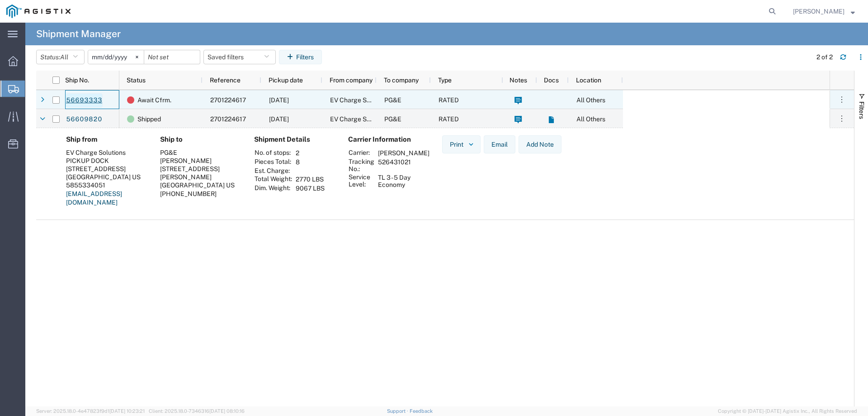
click at [82, 99] on link "56693333" at bounding box center [84, 100] width 37 height 14
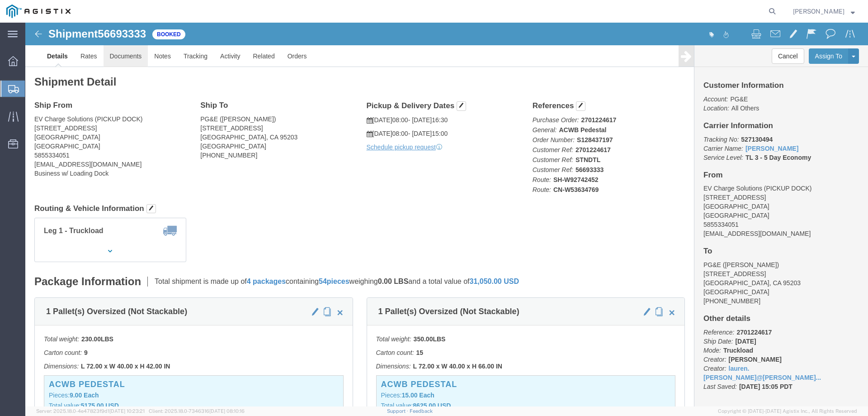
click link "Documents"
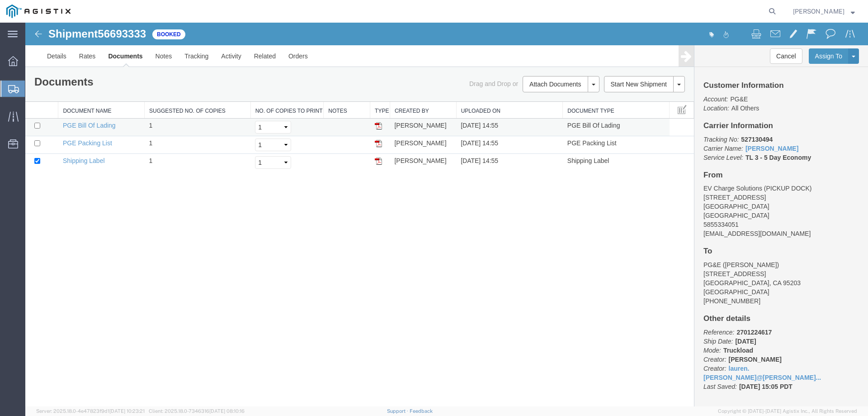
click at [36, 122] on td at bounding box center [41, 127] width 33 height 18
click at [38, 129] on td at bounding box center [41, 127] width 33 height 18
click at [38, 126] on input "checkbox" at bounding box center [37, 126] width 6 height 6
checkbox input "true"
click at [37, 145] on input "checkbox" at bounding box center [37, 143] width 6 height 6
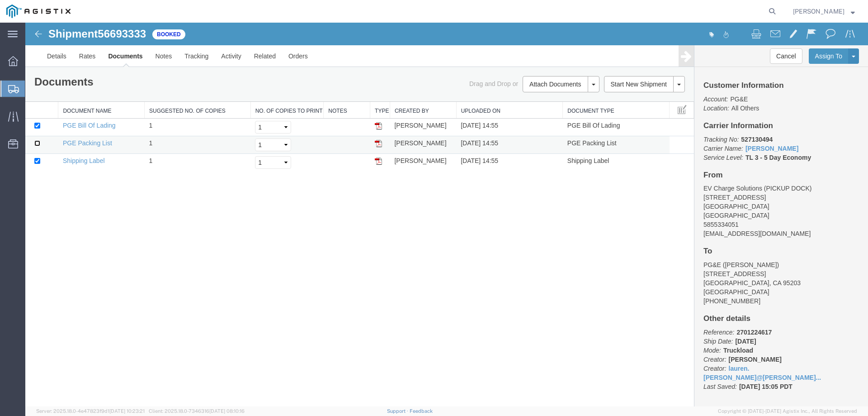
checkbox input "true"
click at [563, 110] on link "Email Documents" at bounding box center [560, 113] width 79 height 14
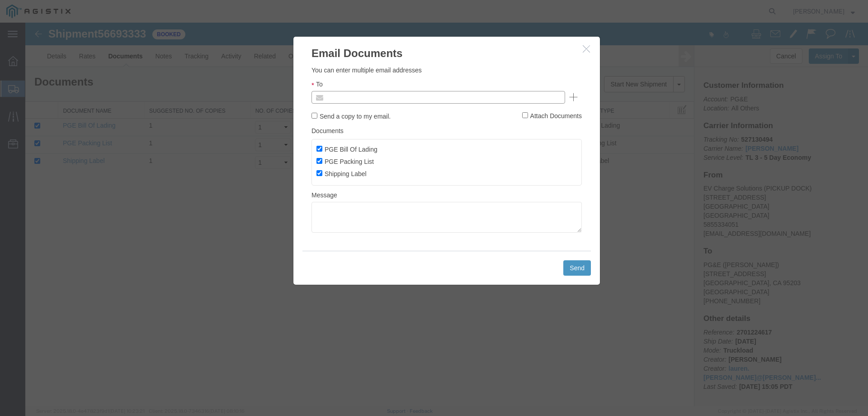
click at [362, 96] on input "text" at bounding box center [377, 97] width 106 height 12
type input "Enter Email Address"
click at [364, 98] on input "text" at bounding box center [443, 97] width 238 height 12
type input "Enter Email Address"
click at [344, 101] on ul "Enter Email Address" at bounding box center [439, 97] width 254 height 13
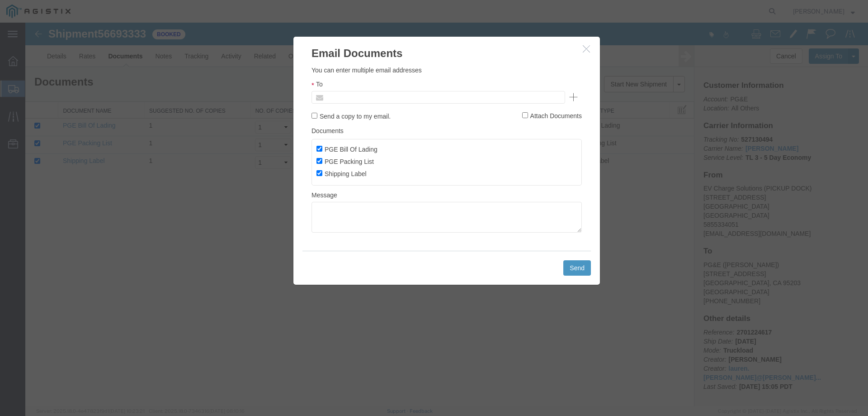
paste input "[PERSON_NAME] <[PERSON_NAME][EMAIL_ADDRESS][PERSON_NAME][DOMAIN_NAME]>"
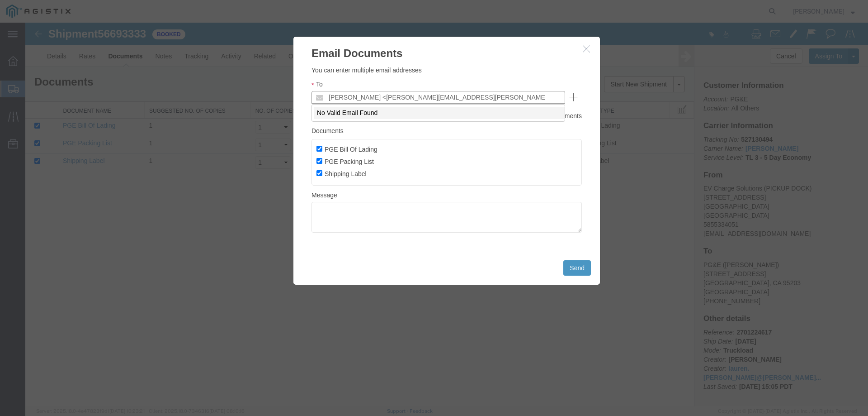
type input "[PERSON_NAME] <[PERSON_NAME][EMAIL_ADDRESS][PERSON_NAME][DOMAIN_NAME]"
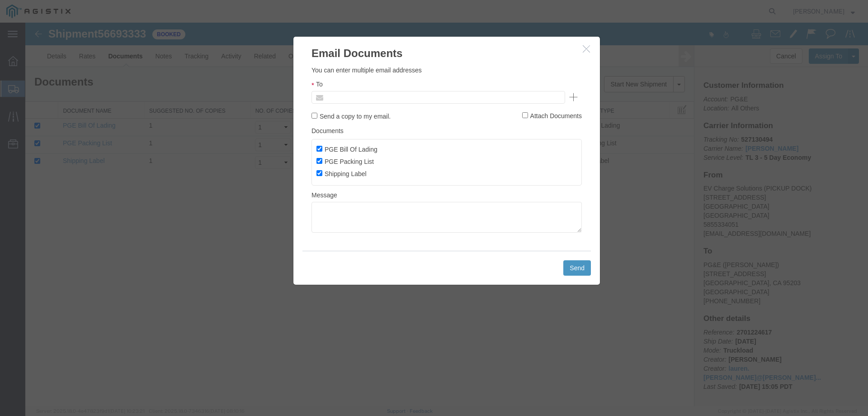
drag, startPoint x: 368, startPoint y: 93, endPoint x: 303, endPoint y: 86, distance: 64.6
type input "Enter Email Address"
click at [362, 100] on ul "Enter Email Address" at bounding box center [439, 97] width 254 height 13
paste input "[PERSON_NAME] <[PERSON_NAME][EMAIL_ADDRESS][PERSON_NAME][DOMAIN_NAME]>"
type input "[PERSON_NAME] <[PERSON_NAME][EMAIL_ADDRESS][PERSON_NAME][DOMAIN_NAME]>"
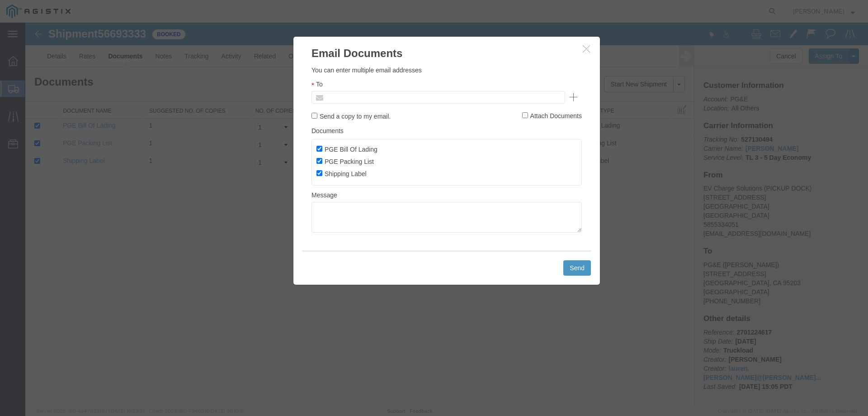
paste input "[PERSON_NAME] <[PERSON_NAME][EMAIL_ADDRESS][PERSON_NAME][DOMAIN_NAME]>"
type input "[PERSON_NAME][EMAIL_ADDRESS][PERSON_NAME][DOMAIN_NAME]\"
type input "Enter Email Address"
click at [575, 96] on icon "button" at bounding box center [573, 97] width 8 height 8
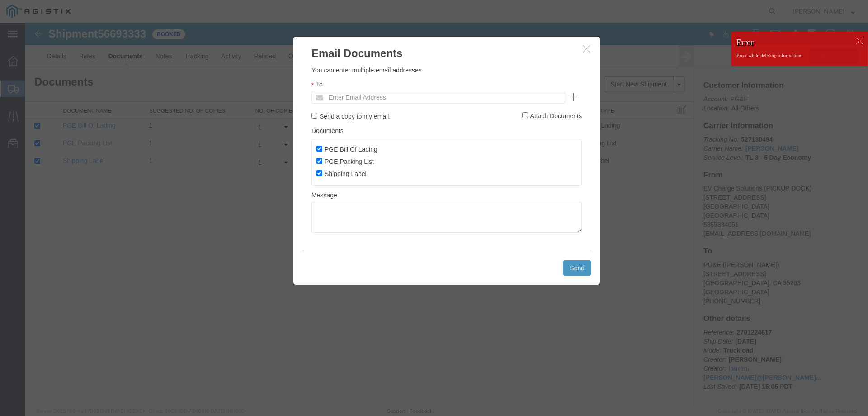
click at [860, 36] on div at bounding box center [860, 41] width 14 height 14
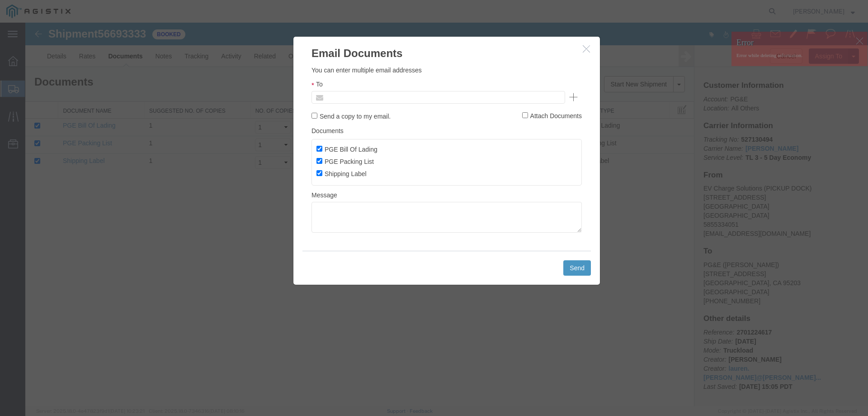
click at [344, 92] on input "text" at bounding box center [443, 97] width 238 height 12
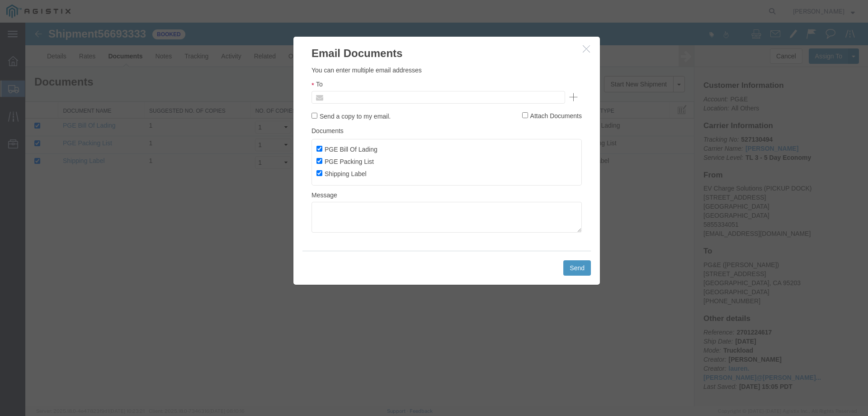
type input "Enter Email Address"
click at [341, 97] on ul "Enter Email Address" at bounding box center [439, 97] width 254 height 13
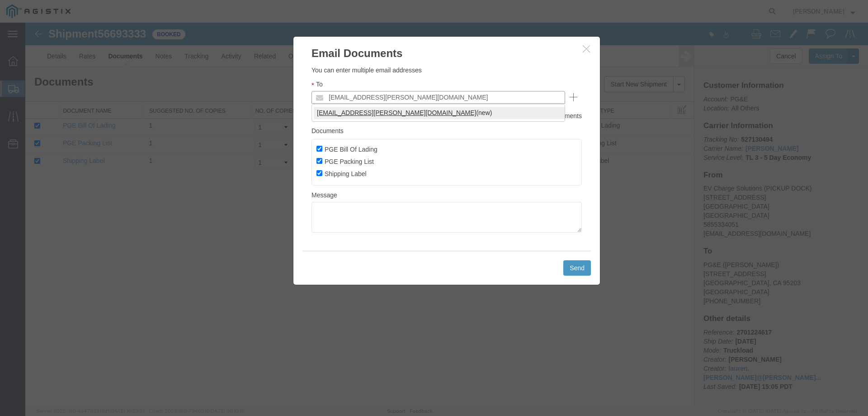
type input "[EMAIL_ADDRESS][PERSON_NAME][DOMAIN_NAME]"
click at [578, 267] on button "Send" at bounding box center [578, 267] width 28 height 15
